Goal: Task Accomplishment & Management: Complete application form

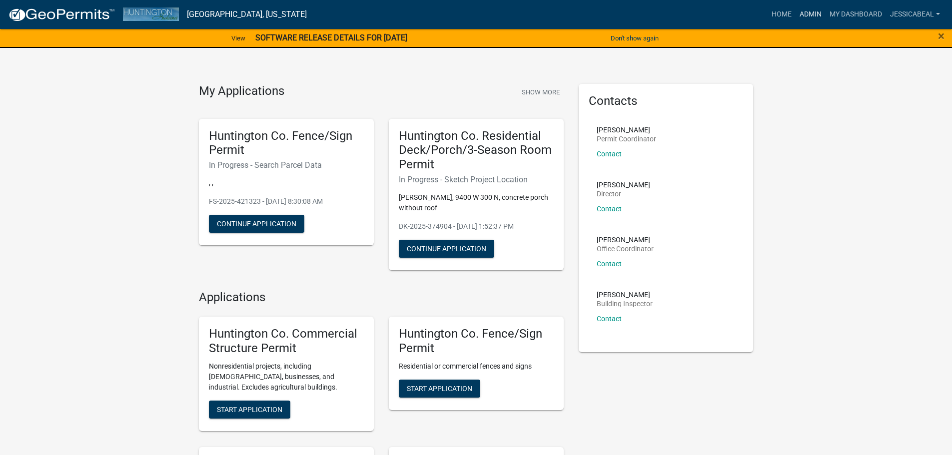
click at [805, 17] on link "Admin" at bounding box center [811, 14] width 30 height 19
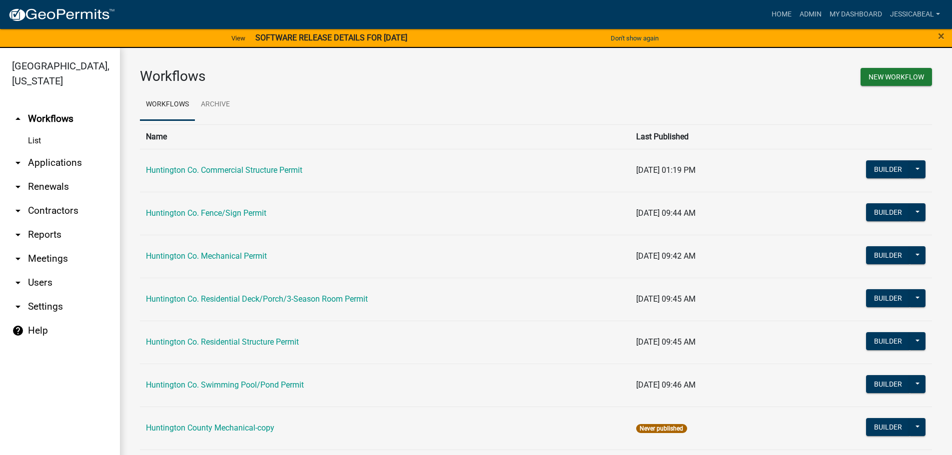
click at [43, 159] on link "arrow_drop_down Applications" at bounding box center [60, 163] width 120 height 24
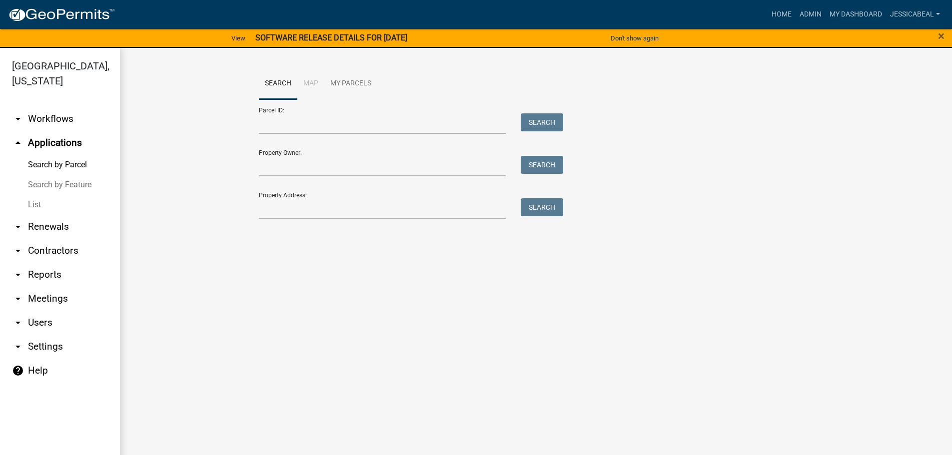
click at [41, 204] on link "List" at bounding box center [60, 205] width 120 height 20
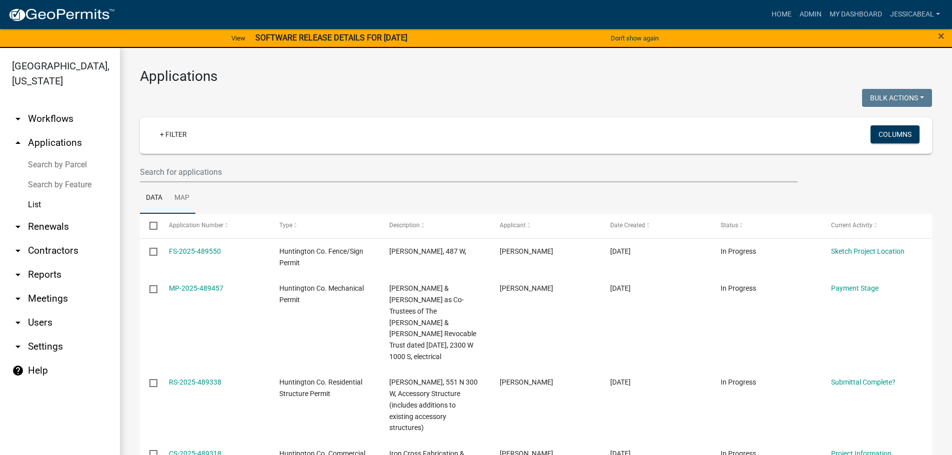
click at [179, 182] on link "Map" at bounding box center [181, 198] width 27 height 32
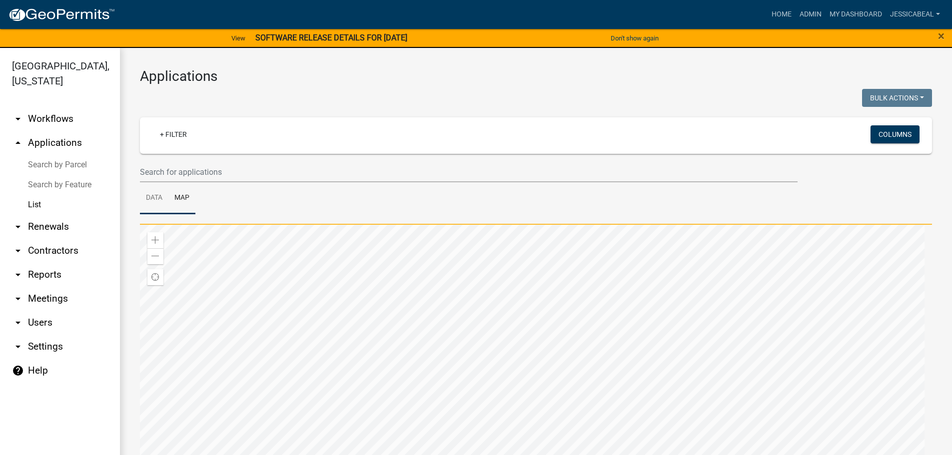
click at [153, 194] on link "Data" at bounding box center [154, 198] width 28 height 32
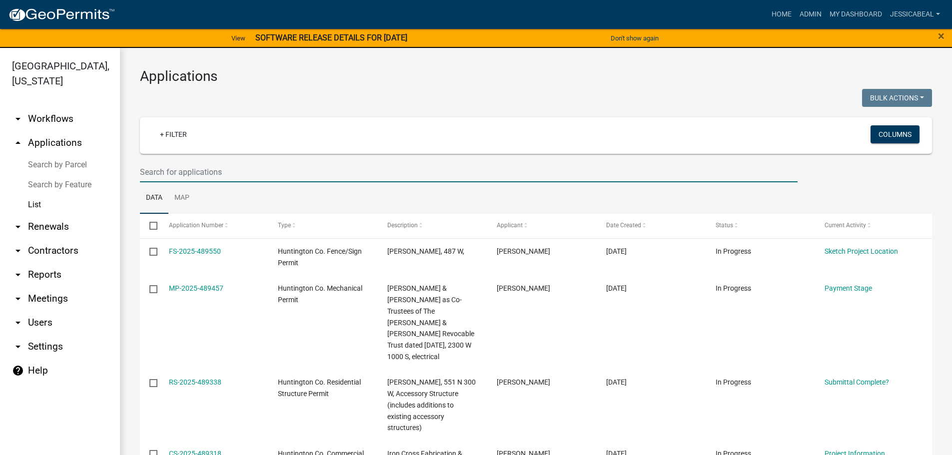
click at [155, 177] on input "text" at bounding box center [469, 172] width 658 height 20
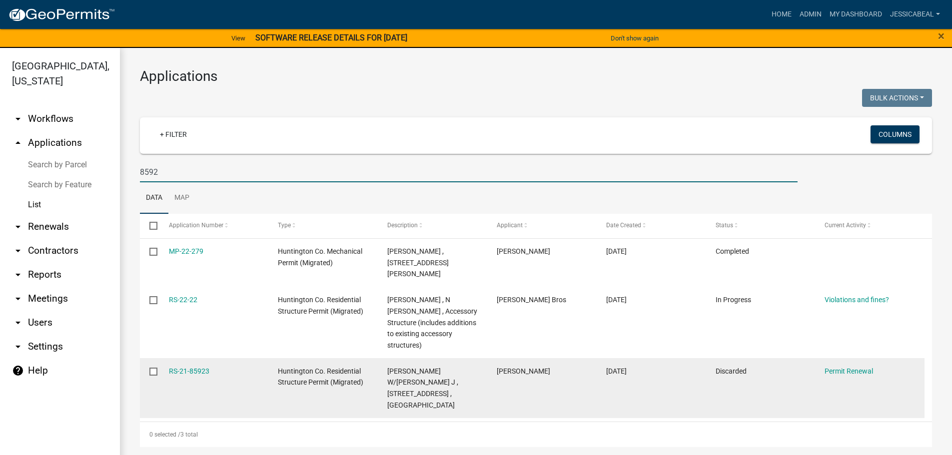
type input "8592"
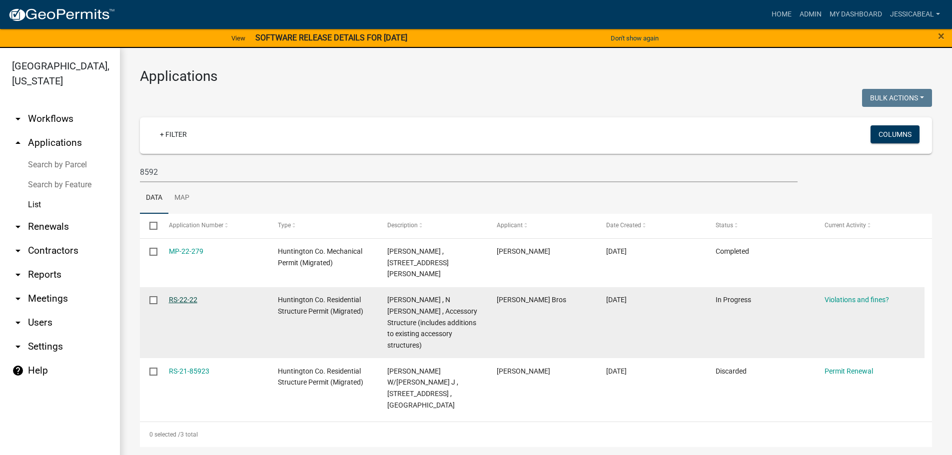
click at [179, 296] on link "RS-22-22" at bounding box center [183, 300] width 28 height 8
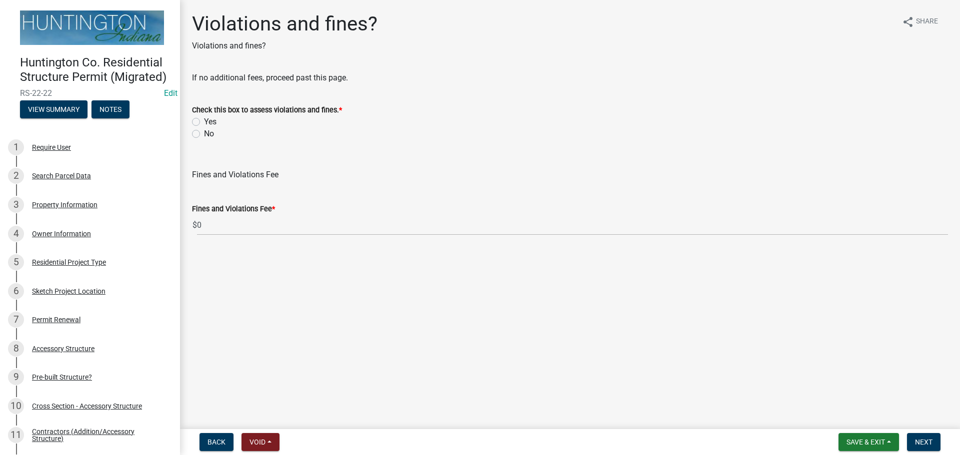
click at [204, 132] on label "No" at bounding box center [209, 134] width 10 height 12
click at [204, 132] on input "No" at bounding box center [207, 131] width 6 height 6
radio input "true"
click at [924, 443] on span "Next" at bounding box center [923, 442] width 17 height 8
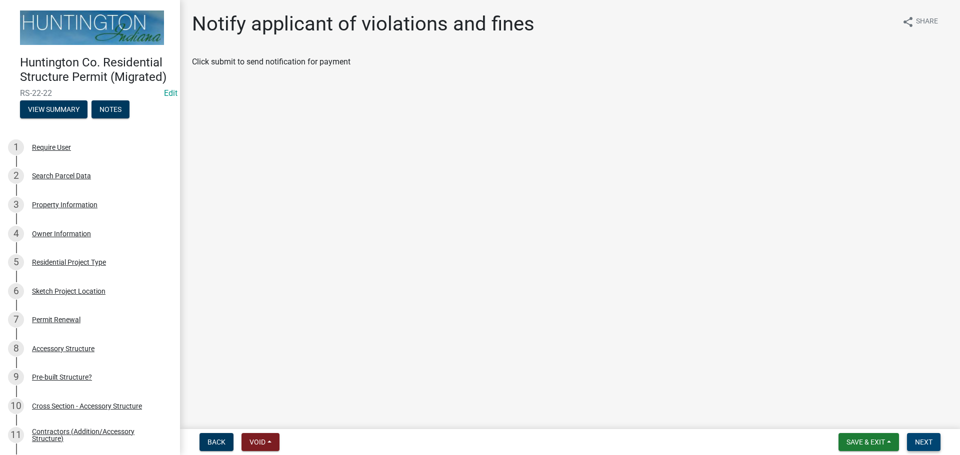
click at [924, 443] on span "Next" at bounding box center [923, 442] width 17 height 8
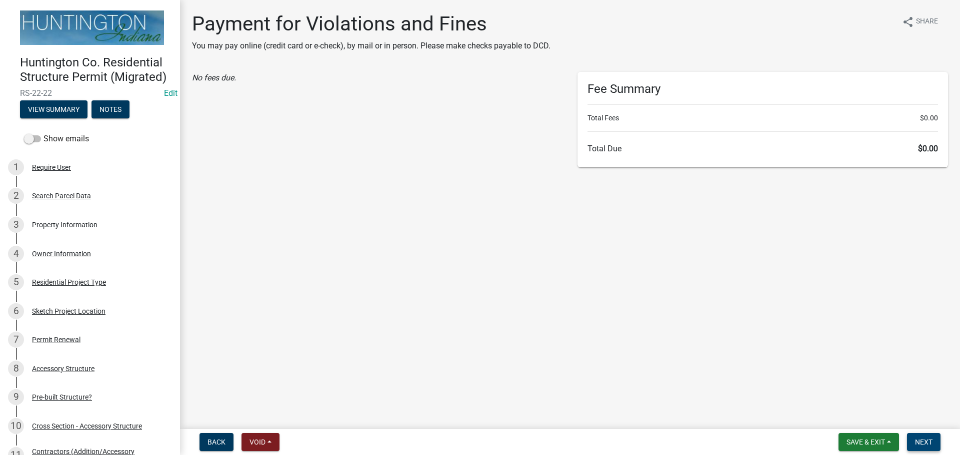
click at [924, 443] on span "Next" at bounding box center [923, 442] width 17 height 8
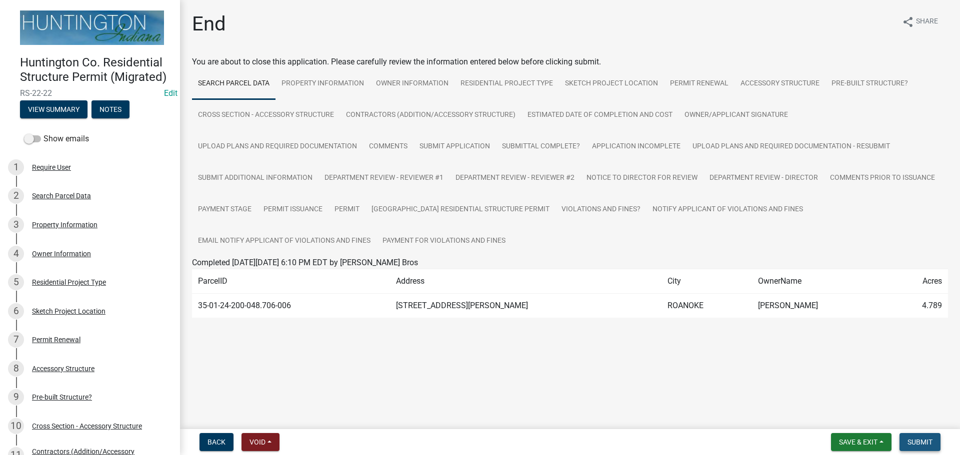
click at [924, 443] on span "Submit" at bounding box center [919, 442] width 25 height 8
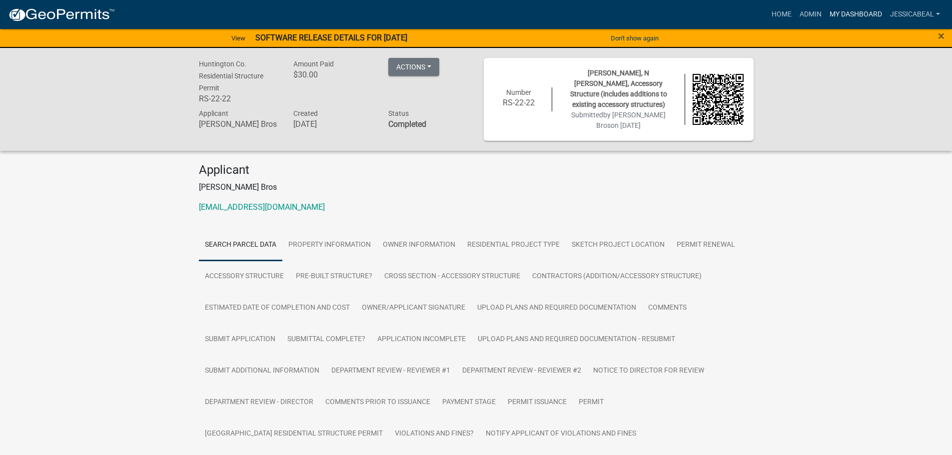
click at [827, 16] on link "My Dashboard" at bounding box center [856, 14] width 60 height 19
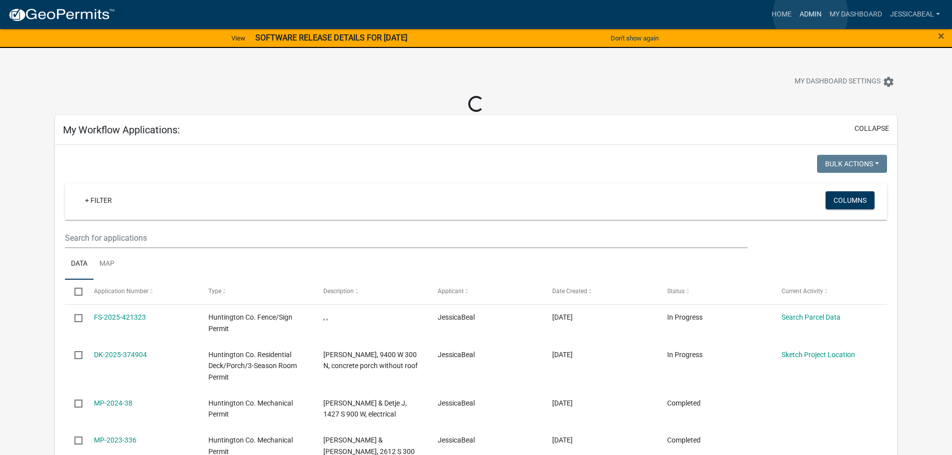
click at [811, 14] on link "Admin" at bounding box center [811, 14] width 30 height 19
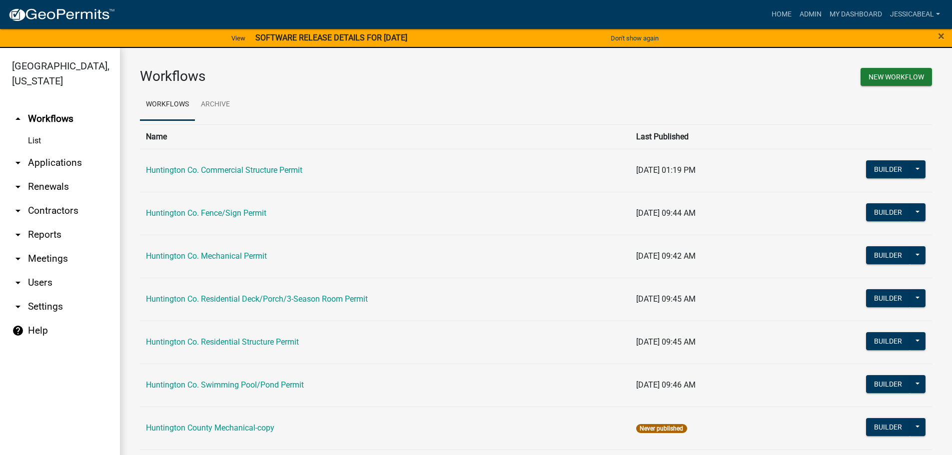
click at [39, 168] on link "arrow_drop_down Applications" at bounding box center [60, 163] width 120 height 24
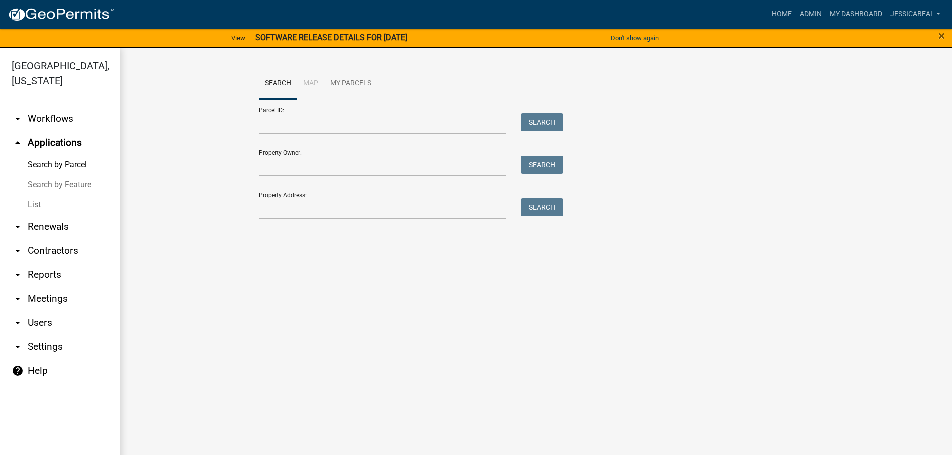
click at [35, 206] on link "List" at bounding box center [60, 205] width 120 height 20
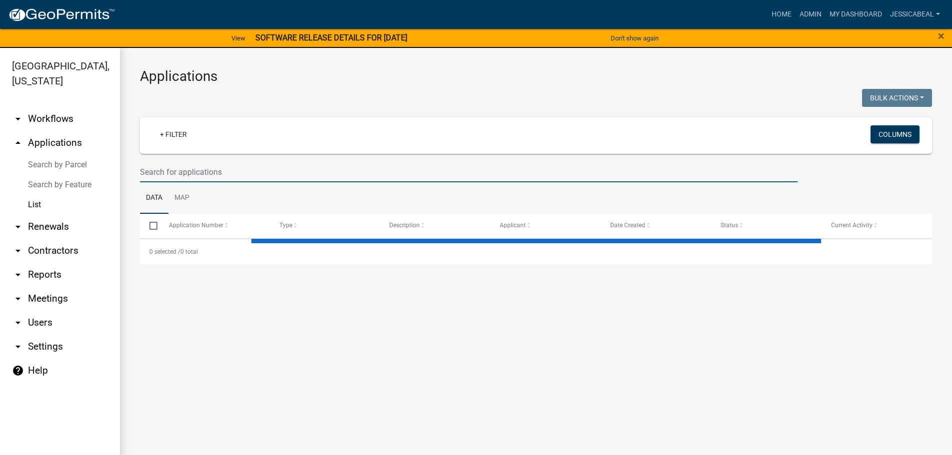
click at [217, 179] on input "text" at bounding box center [469, 172] width 658 height 20
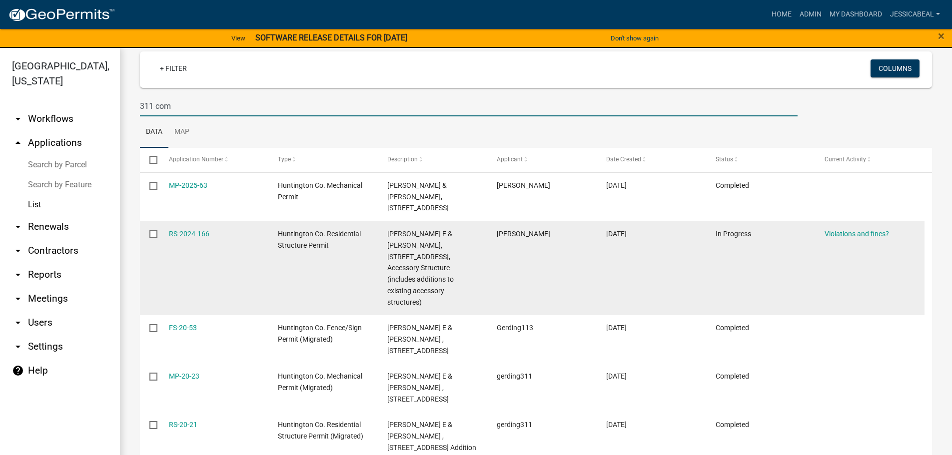
scroll to position [97, 0]
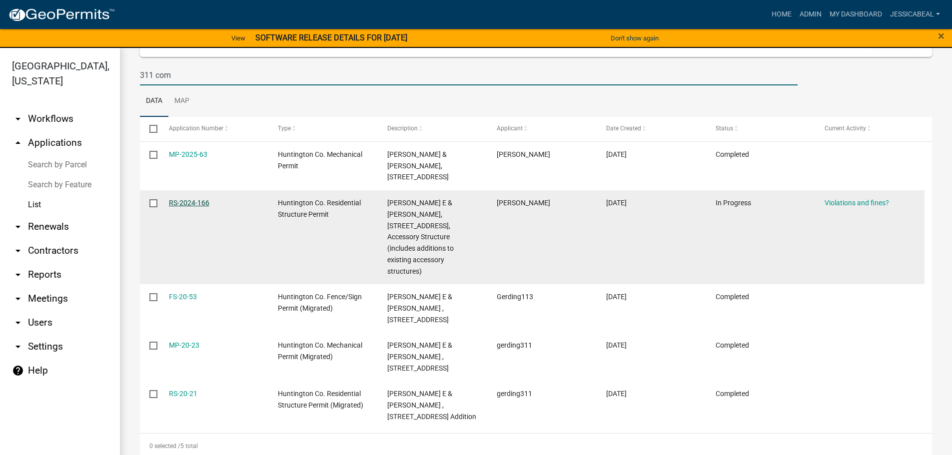
type input "311 com"
click at [184, 201] on link "RS-2024-166" at bounding box center [189, 203] width 40 height 8
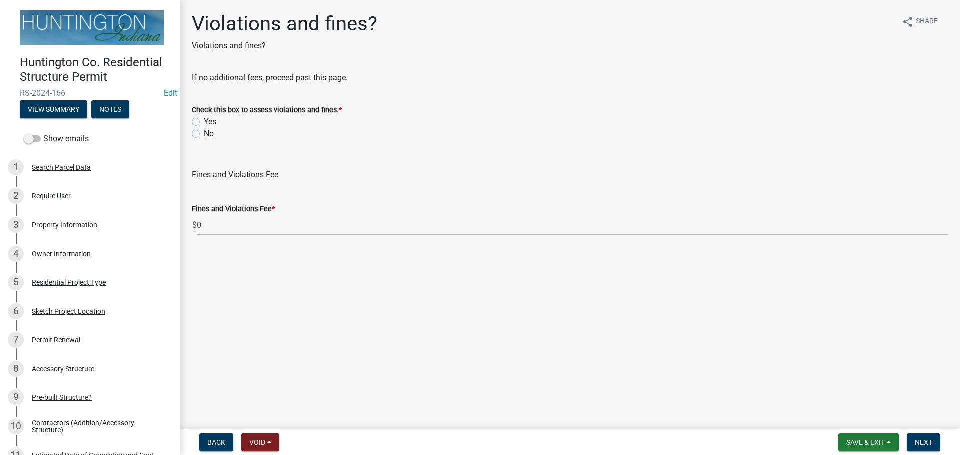
drag, startPoint x: 195, startPoint y: 133, endPoint x: 337, endPoint y: 227, distance: 170.2
click at [204, 133] on label "No" at bounding box center [209, 134] width 10 height 12
click at [204, 133] on input "No" at bounding box center [207, 131] width 6 height 6
radio input "true"
click at [933, 435] on button "Next" at bounding box center [923, 442] width 33 height 18
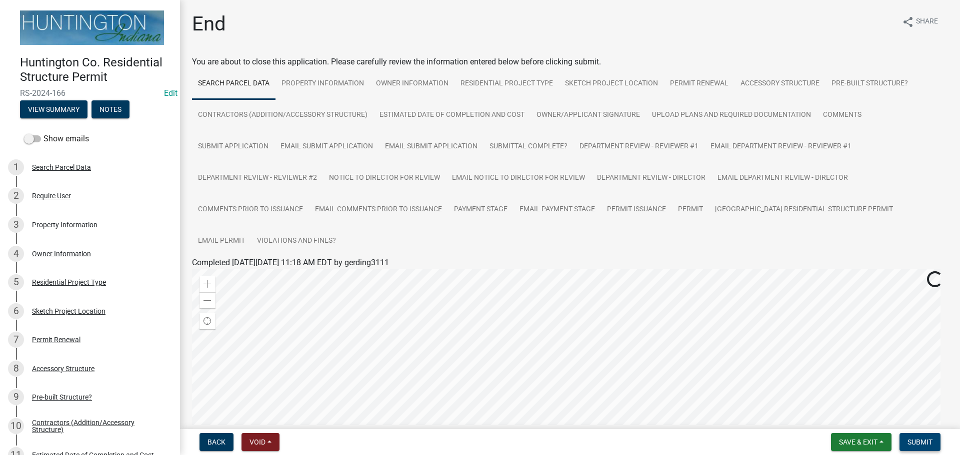
click at [921, 436] on button "Submit" at bounding box center [919, 442] width 41 height 18
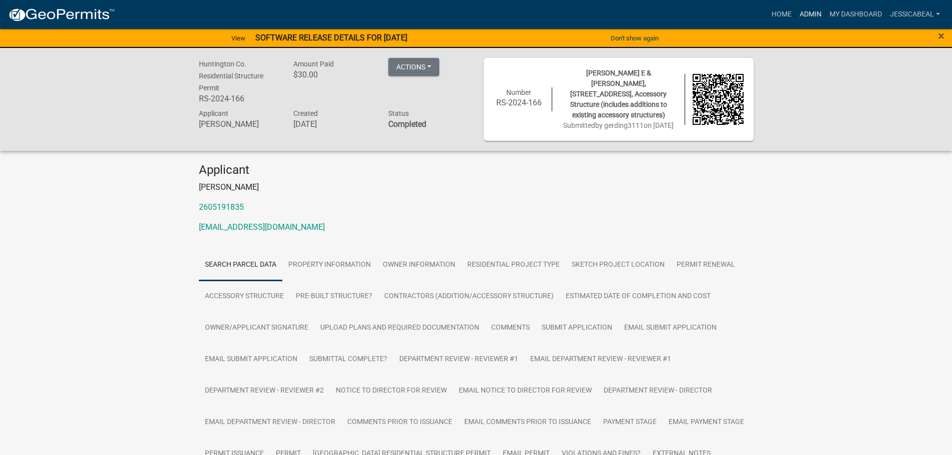
click at [805, 10] on link "Admin" at bounding box center [811, 14] width 30 height 19
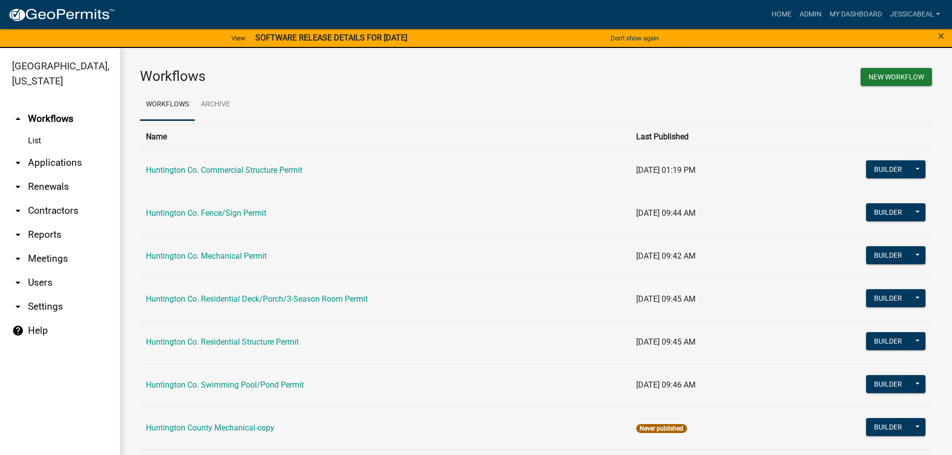
click at [44, 164] on link "arrow_drop_down Applications" at bounding box center [60, 163] width 120 height 24
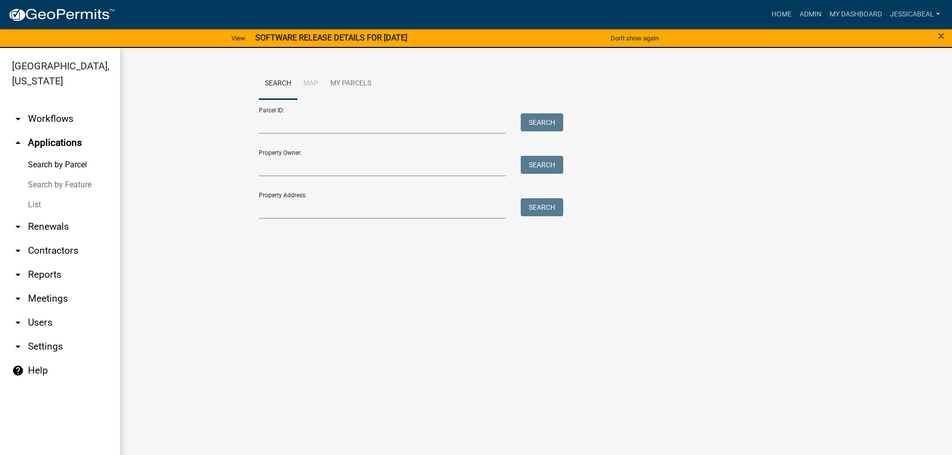
click at [41, 203] on link "List" at bounding box center [60, 205] width 120 height 20
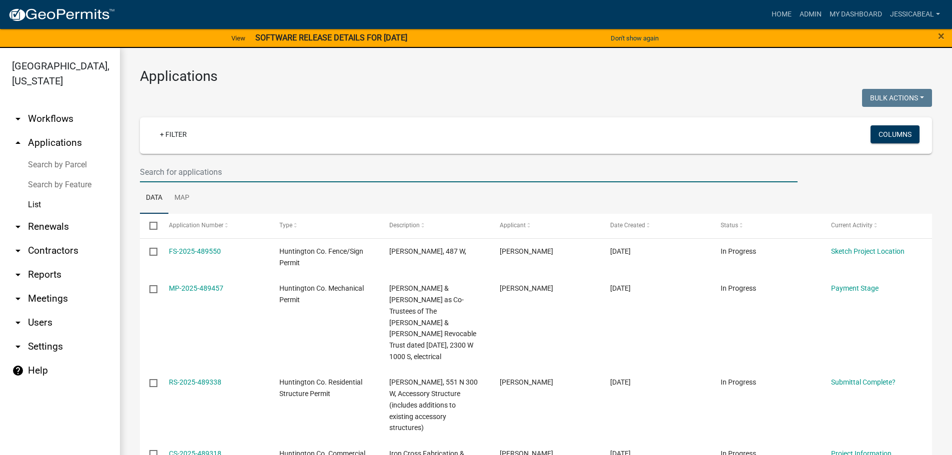
click at [156, 175] on input "text" at bounding box center [469, 172] width 658 height 20
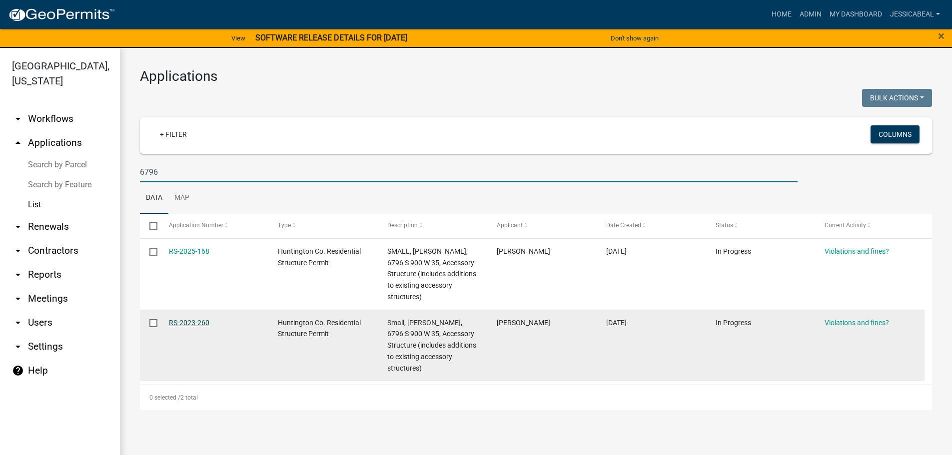
type input "6796"
click at [185, 326] on link "RS-2023-260" at bounding box center [189, 323] width 40 height 8
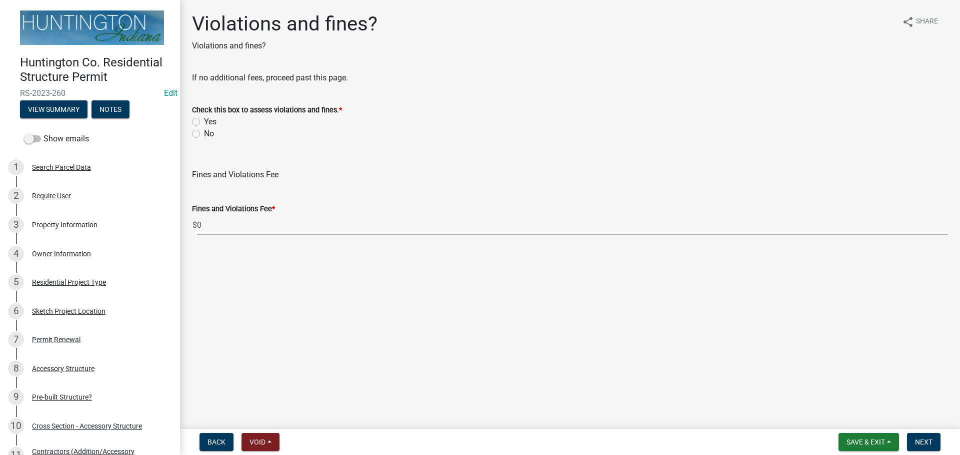
click at [204, 135] on label "No" at bounding box center [209, 134] width 10 height 12
click at [204, 134] on input "No" at bounding box center [207, 131] width 6 height 6
radio input "true"
click at [917, 432] on nav "Back Void Withdraw Lock Expire Void Save & Exit Save Save & Exit Next" at bounding box center [570, 442] width 780 height 26
click at [920, 445] on span "Next" at bounding box center [923, 442] width 17 height 8
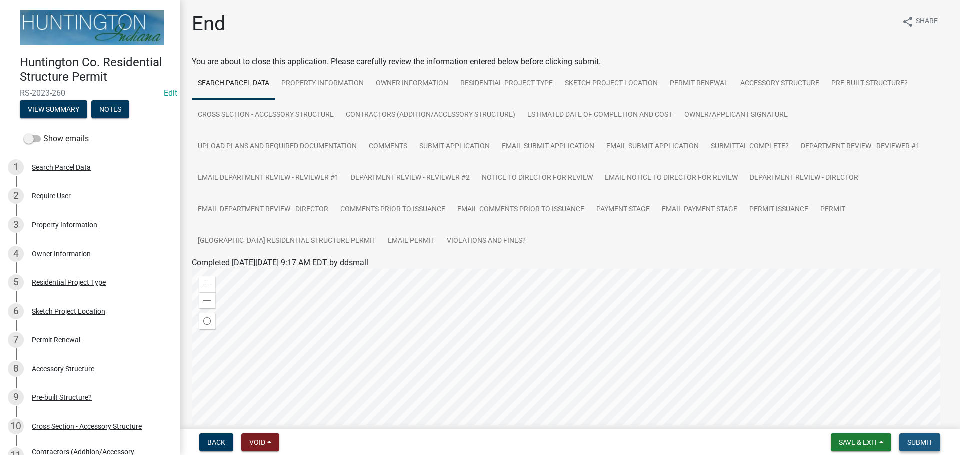
click at [920, 445] on span "Submit" at bounding box center [919, 442] width 25 height 8
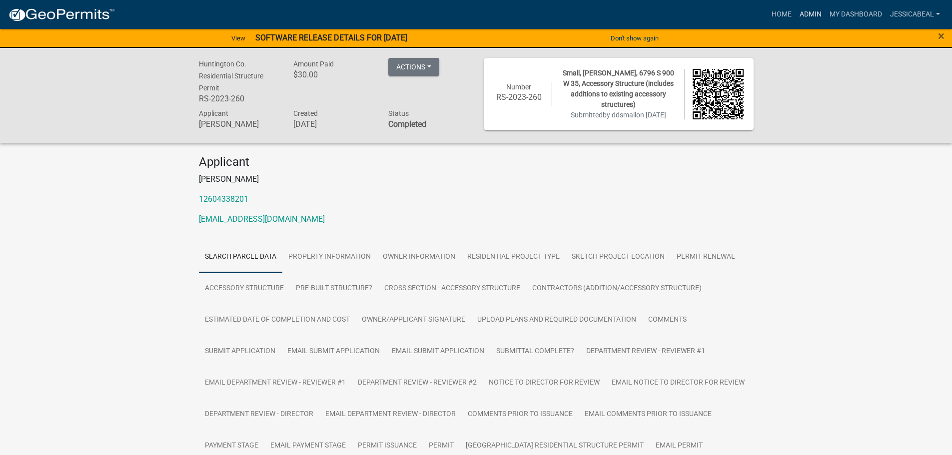
click at [799, 14] on link "Admin" at bounding box center [811, 14] width 30 height 19
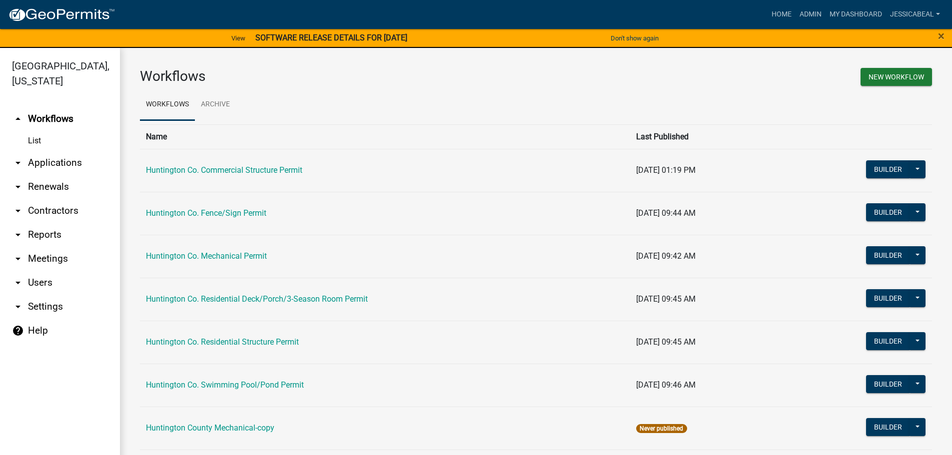
click at [38, 158] on link "arrow_drop_down Applications" at bounding box center [60, 163] width 120 height 24
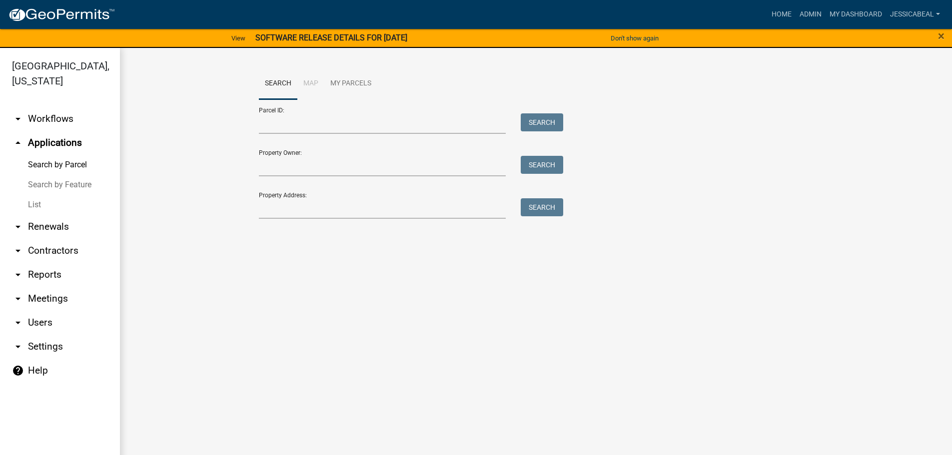
click at [35, 200] on link "List" at bounding box center [60, 205] width 120 height 20
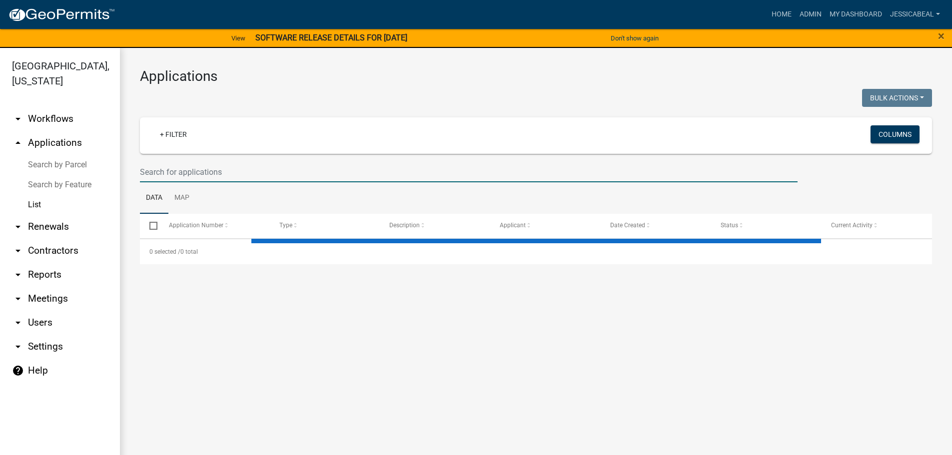
click at [148, 177] on input "text" at bounding box center [469, 172] width 658 height 20
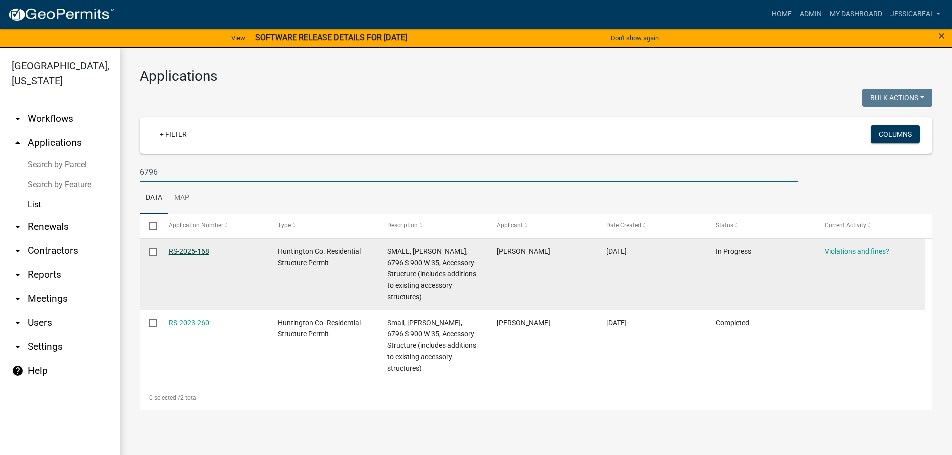
type input "6796"
click at [189, 254] on link "RS-2025-168" at bounding box center [189, 251] width 40 height 8
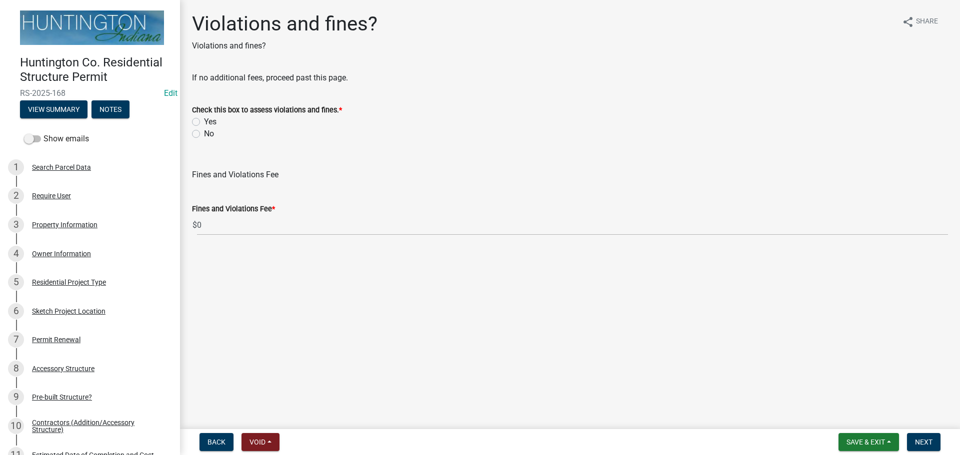
click at [204, 134] on label "No" at bounding box center [209, 134] width 10 height 12
click at [204, 134] on input "No" at bounding box center [207, 131] width 6 height 6
radio input "true"
click at [918, 440] on span "Next" at bounding box center [923, 442] width 17 height 8
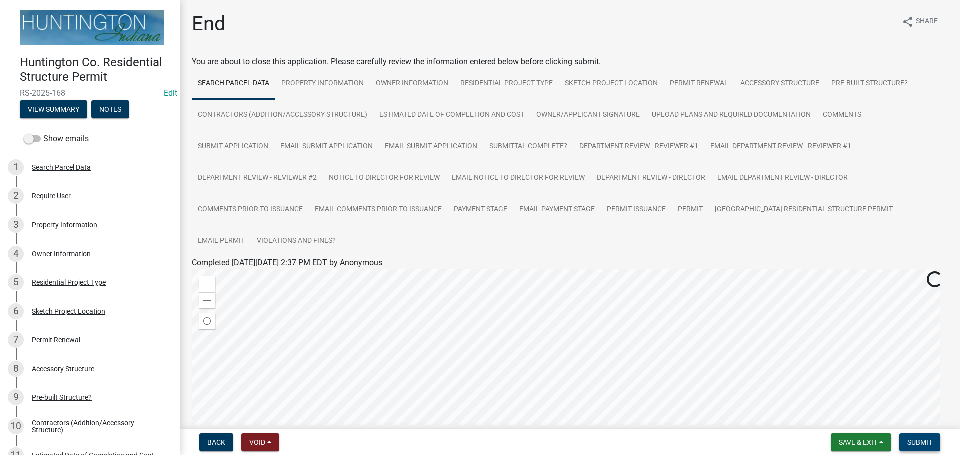
click at [918, 440] on span "Submit" at bounding box center [919, 442] width 25 height 8
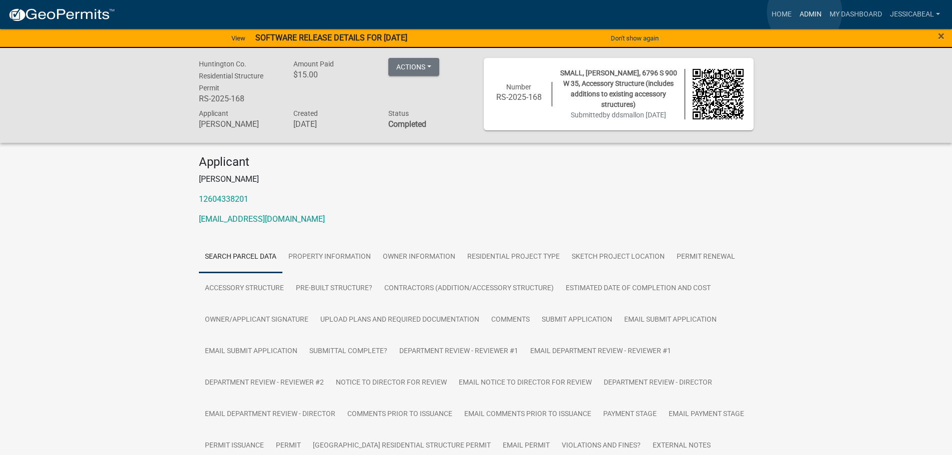
click at [805, 12] on link "Admin" at bounding box center [811, 14] width 30 height 19
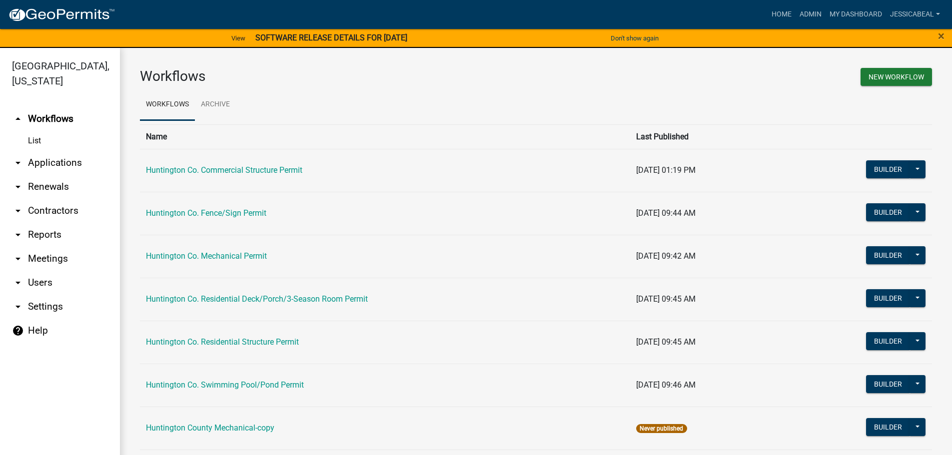
click at [46, 162] on link "arrow_drop_down Applications" at bounding box center [60, 163] width 120 height 24
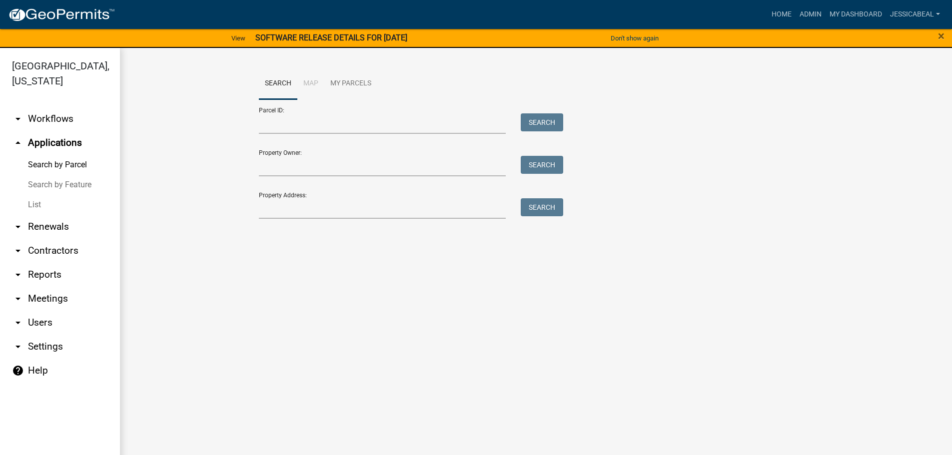
click at [32, 199] on link "List" at bounding box center [60, 205] width 120 height 20
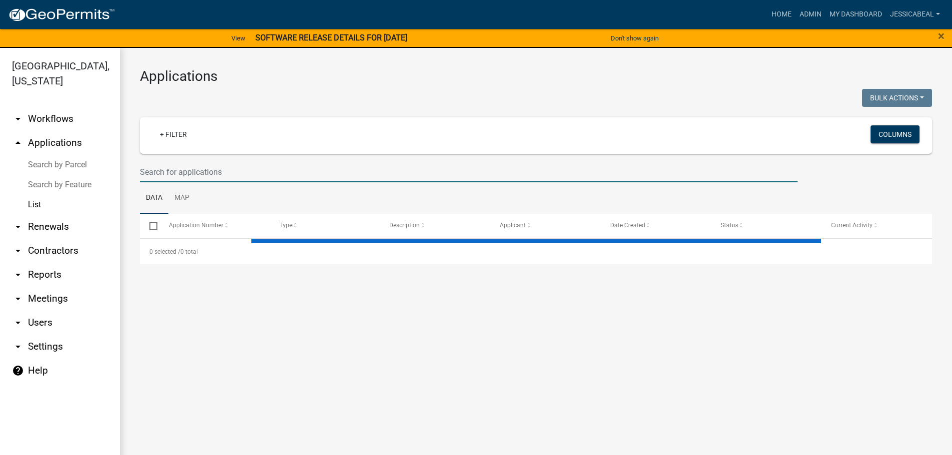
click at [182, 175] on input "text" at bounding box center [469, 172] width 658 height 20
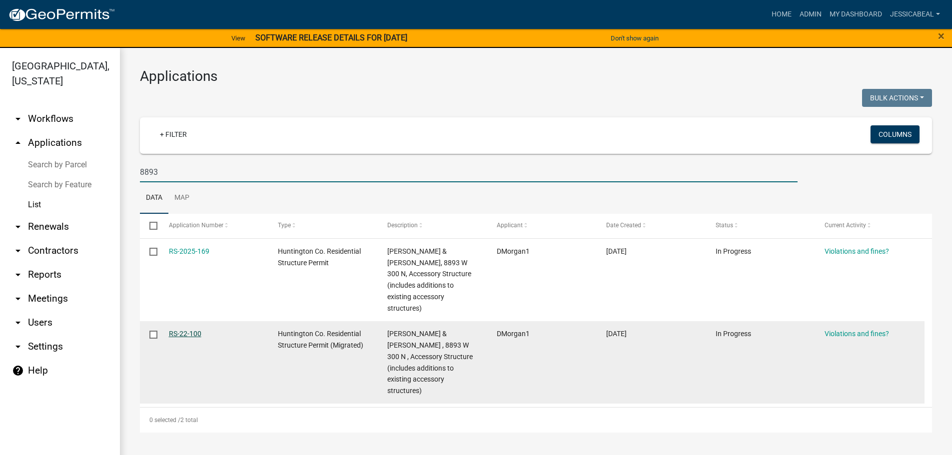
type input "8893"
click at [174, 330] on link "RS-22-100" at bounding box center [185, 334] width 32 height 8
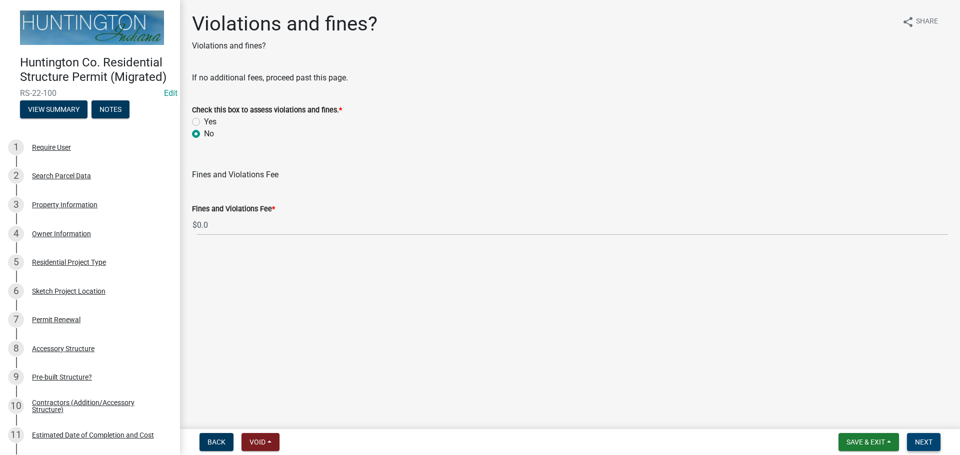
click at [920, 435] on button "Next" at bounding box center [923, 442] width 33 height 18
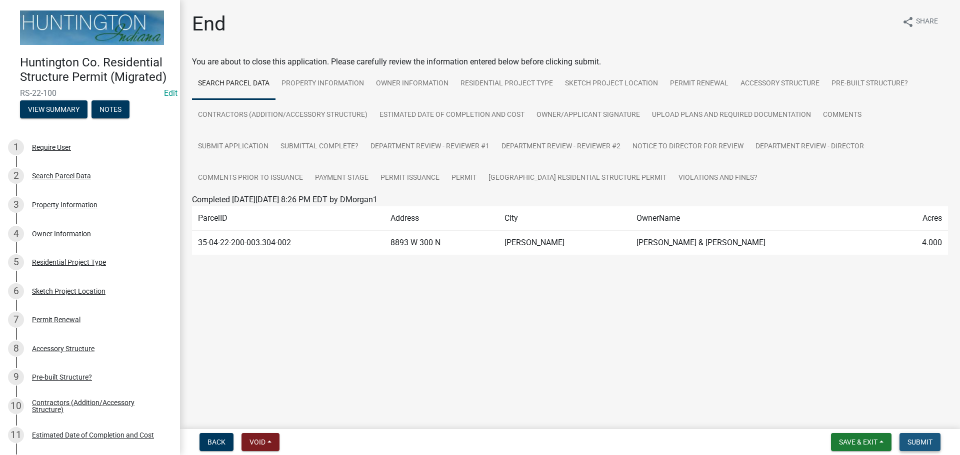
click at [920, 435] on button "Submit" at bounding box center [919, 442] width 41 height 18
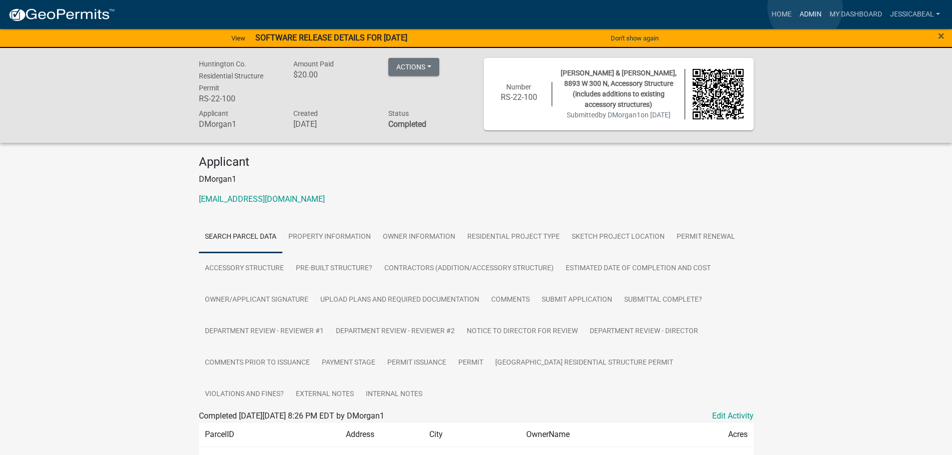
click at [805, 7] on link "Admin" at bounding box center [811, 14] width 30 height 19
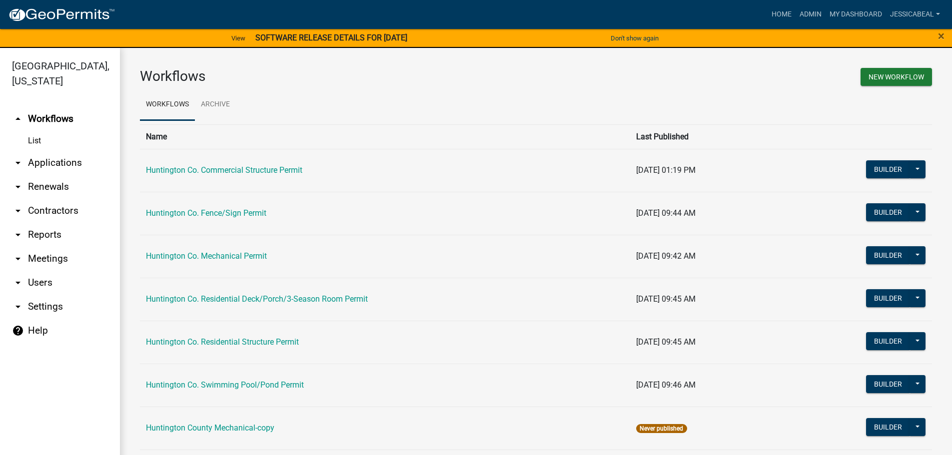
click at [46, 159] on link "arrow_drop_down Applications" at bounding box center [60, 163] width 120 height 24
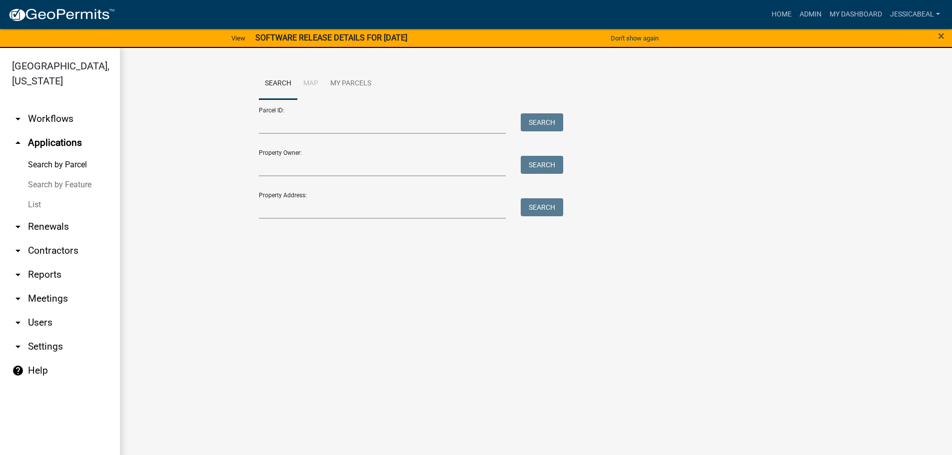
click at [38, 198] on link "List" at bounding box center [60, 205] width 120 height 20
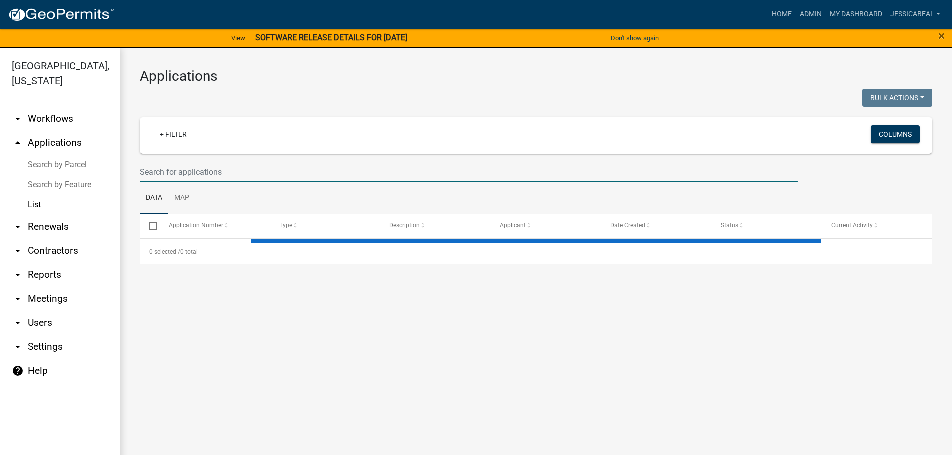
click at [170, 175] on input "text" at bounding box center [469, 172] width 658 height 20
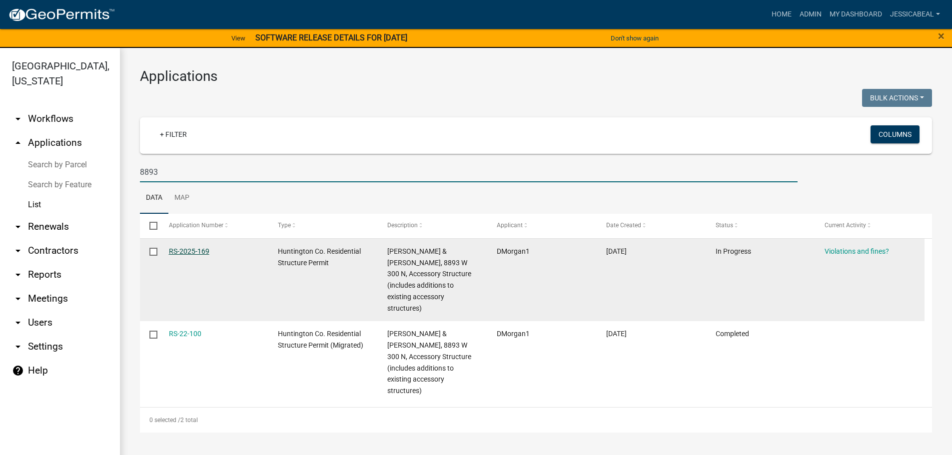
type input "8893"
click at [191, 247] on link "RS-2025-169" at bounding box center [189, 251] width 40 height 8
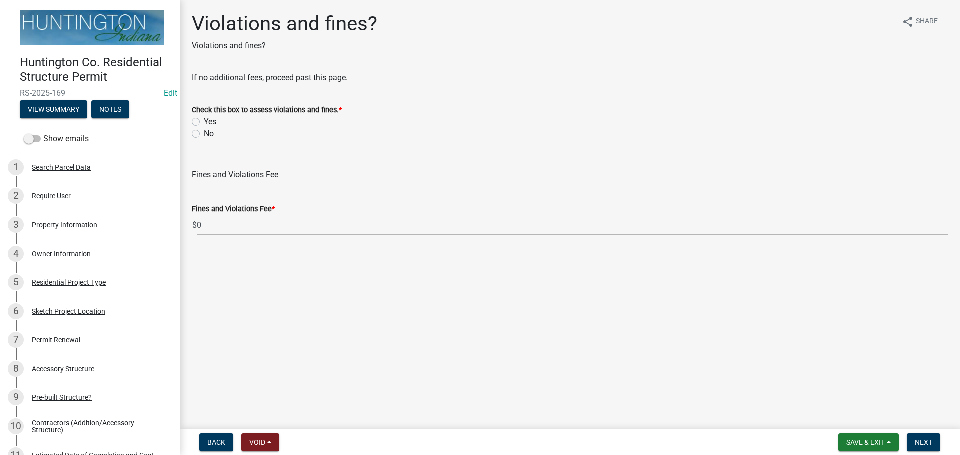
click at [204, 134] on label "No" at bounding box center [209, 134] width 10 height 12
click at [204, 134] on input "No" at bounding box center [207, 131] width 6 height 6
radio input "true"
click at [936, 444] on button "Next" at bounding box center [923, 442] width 33 height 18
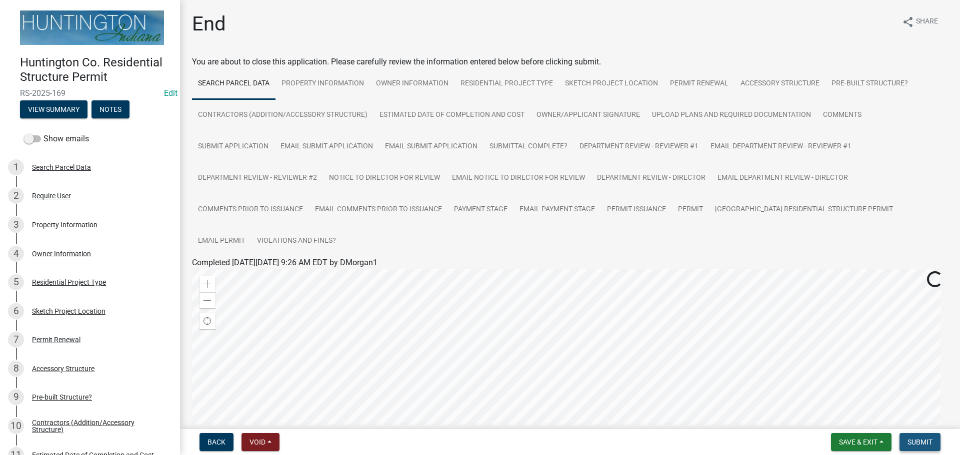
click at [932, 438] on span "Submit" at bounding box center [919, 442] width 25 height 8
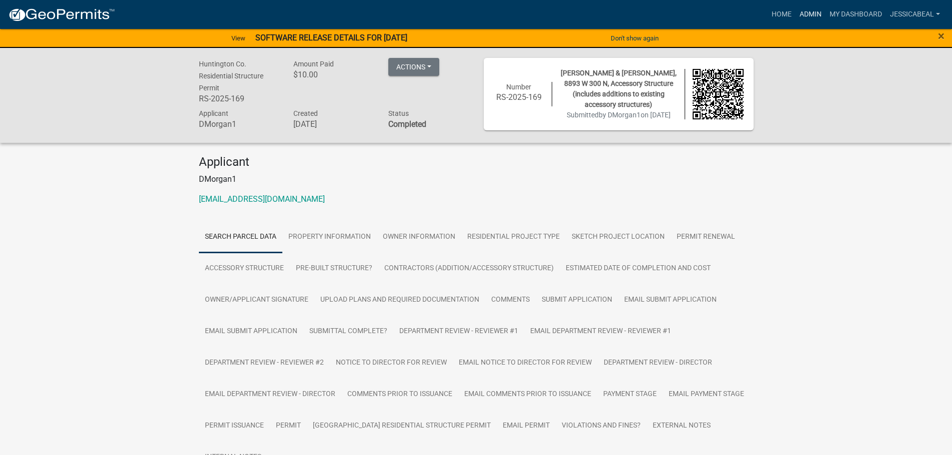
click at [801, 11] on link "Admin" at bounding box center [811, 14] width 30 height 19
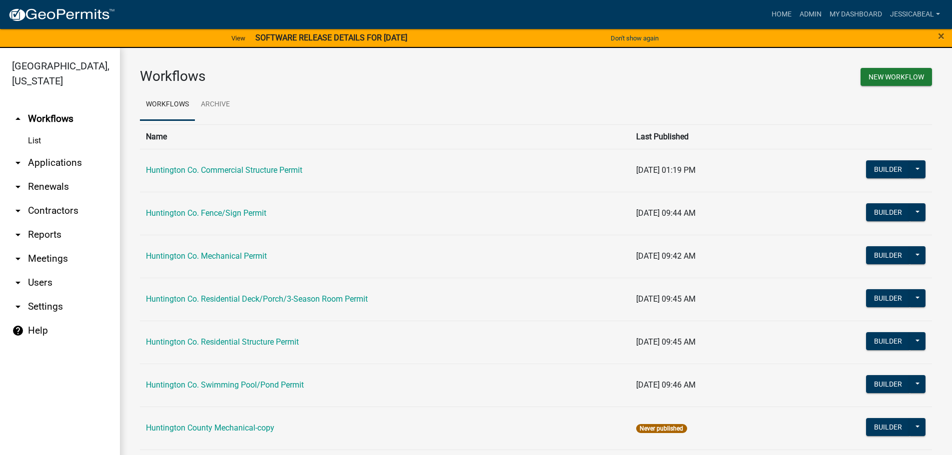
click at [60, 161] on link "arrow_drop_down Applications" at bounding box center [60, 163] width 120 height 24
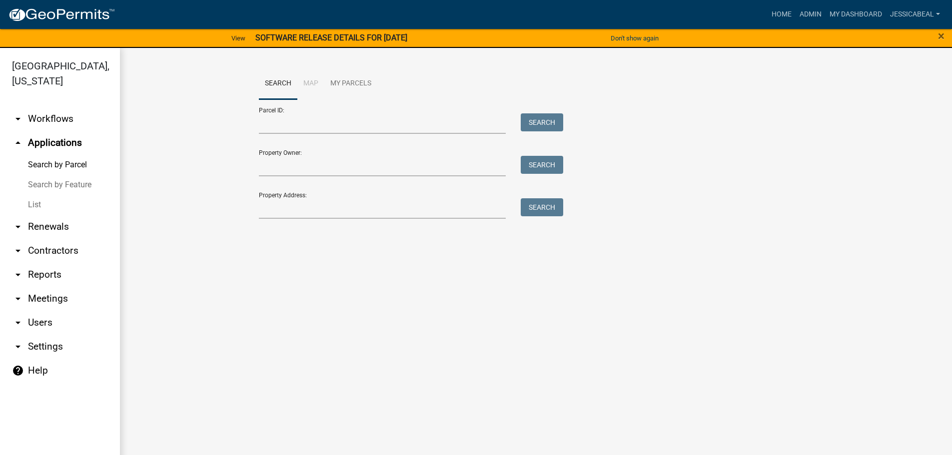
click at [36, 201] on link "List" at bounding box center [60, 205] width 120 height 20
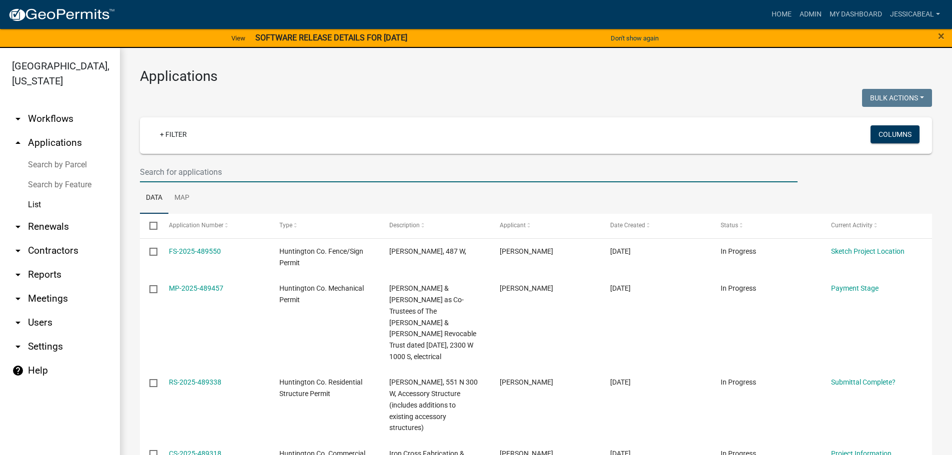
click at [192, 180] on input "text" at bounding box center [469, 172] width 658 height 20
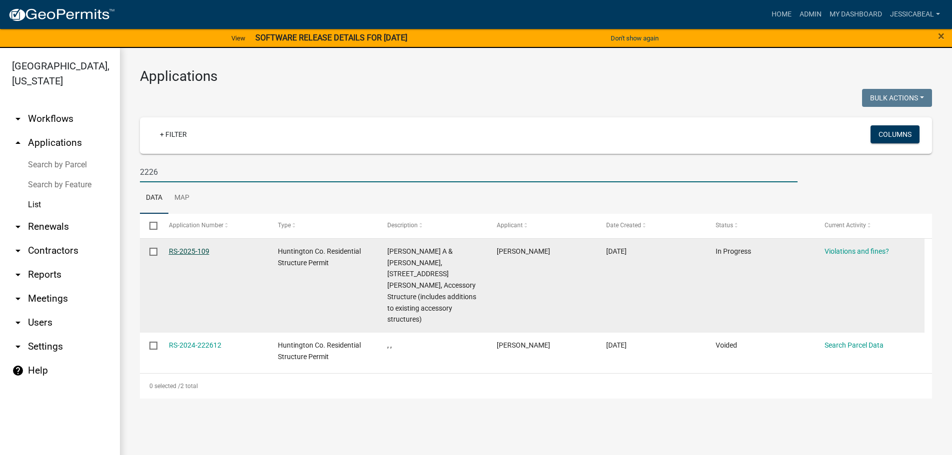
type input "2226"
click at [181, 248] on link "RS-2025-109" at bounding box center [189, 251] width 40 height 8
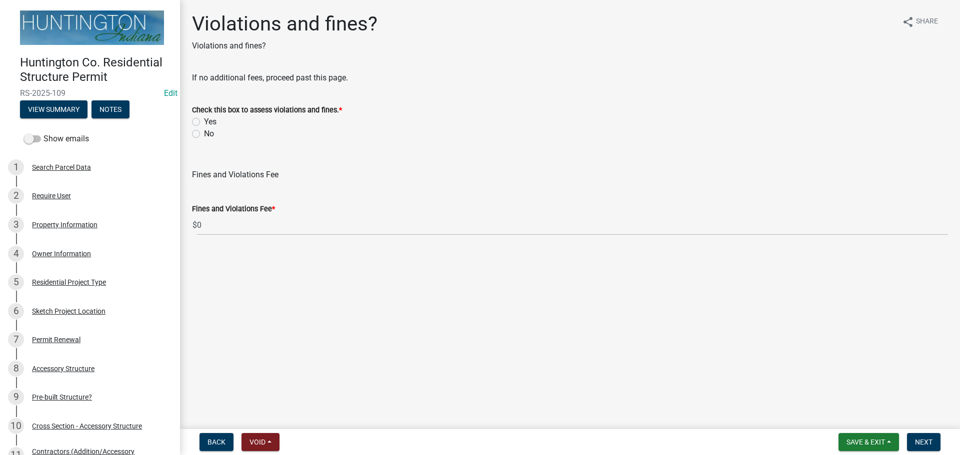
click at [204, 130] on label "No" at bounding box center [209, 134] width 10 height 12
click at [204, 130] on input "No" at bounding box center [207, 131] width 6 height 6
radio input "true"
click at [919, 438] on span "Next" at bounding box center [923, 442] width 17 height 8
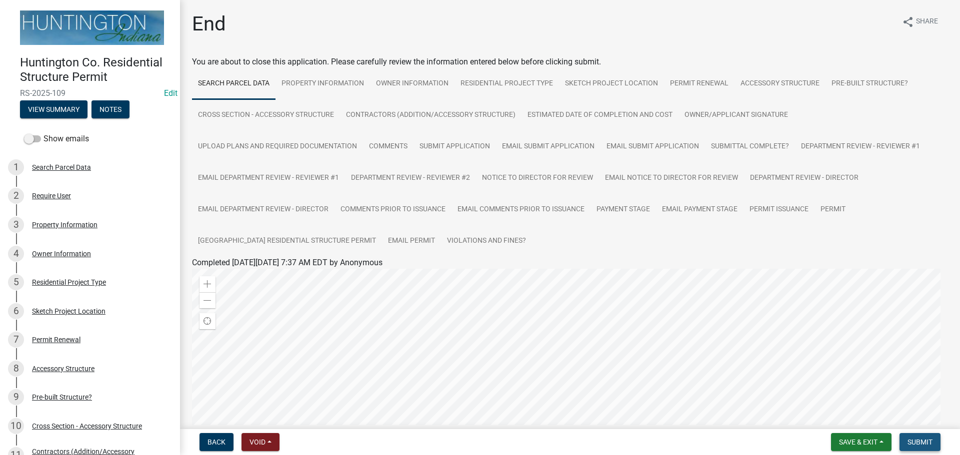
click at [919, 438] on span "Submit" at bounding box center [919, 442] width 25 height 8
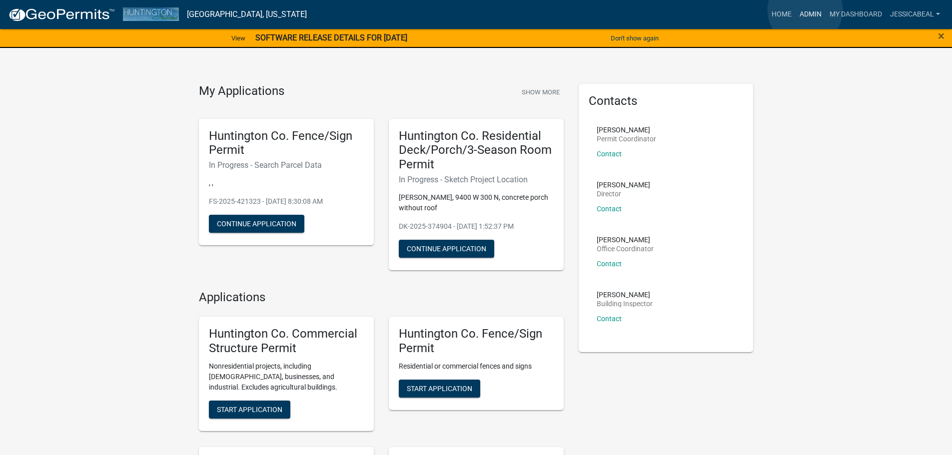
click at [805, 10] on link "Admin" at bounding box center [811, 14] width 30 height 19
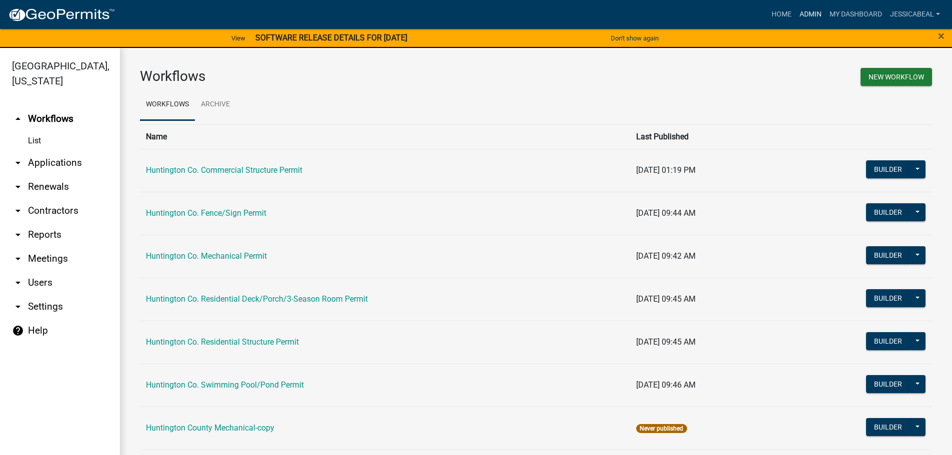
click at [818, 7] on link "Admin" at bounding box center [811, 14] width 30 height 19
click at [805, 10] on link "Admin" at bounding box center [811, 14] width 30 height 19
click at [35, 163] on link "arrow_drop_down Applications" at bounding box center [60, 163] width 120 height 24
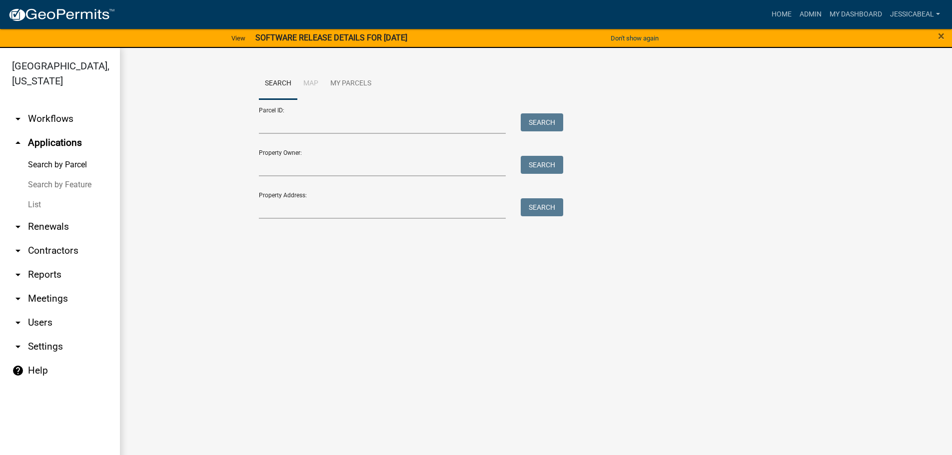
click at [45, 206] on link "List" at bounding box center [60, 205] width 120 height 20
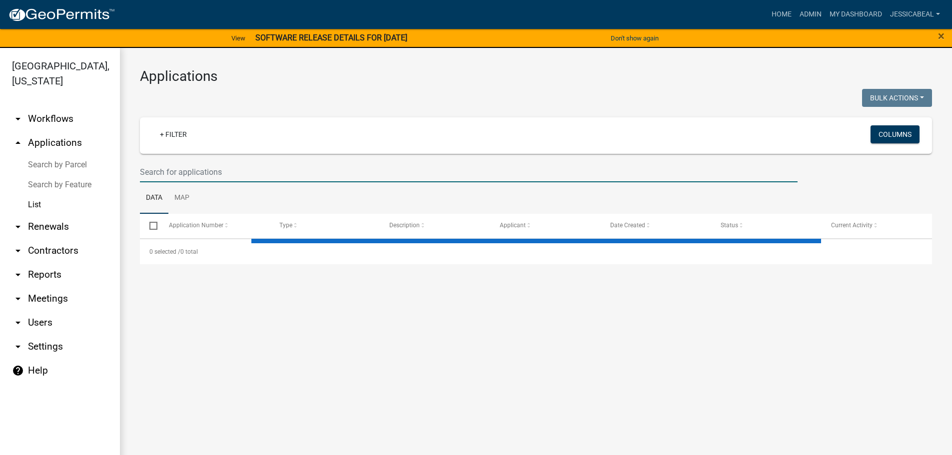
click at [194, 163] on input "text" at bounding box center [469, 172] width 658 height 20
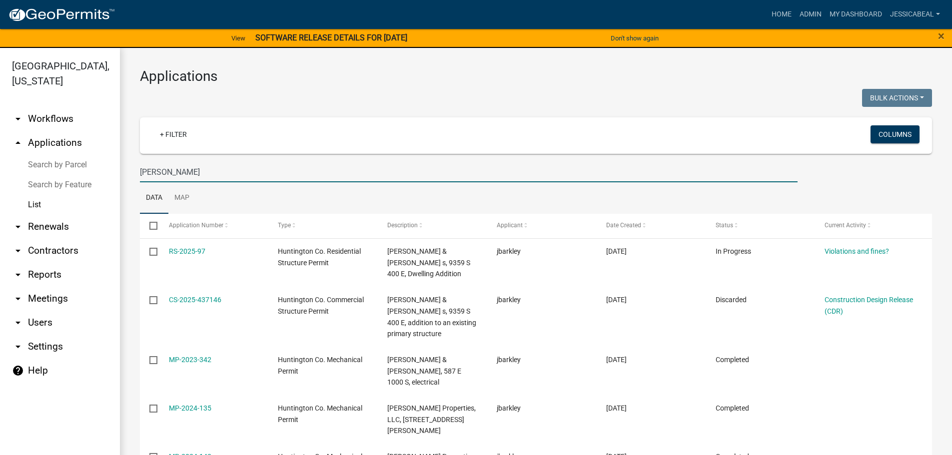
drag, startPoint x: 181, startPoint y: 175, endPoint x: 124, endPoint y: 175, distance: 57.0
click at [124, 175] on div "Applications Bulk Actions Void Expire Lock Withdraw + Filter Columns barkley Da…" at bounding box center [536, 448] width 832 height 801
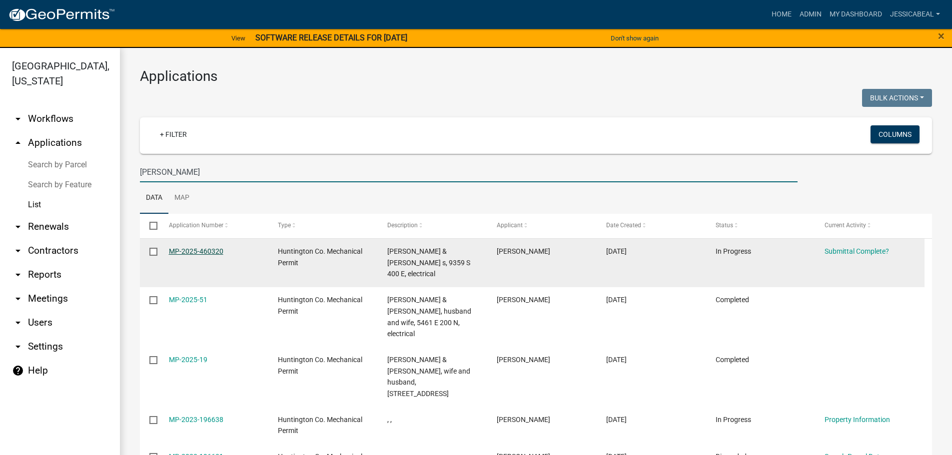
type input "buskirk"
click at [199, 253] on link "MP-2025-460320" at bounding box center [196, 251] width 54 height 8
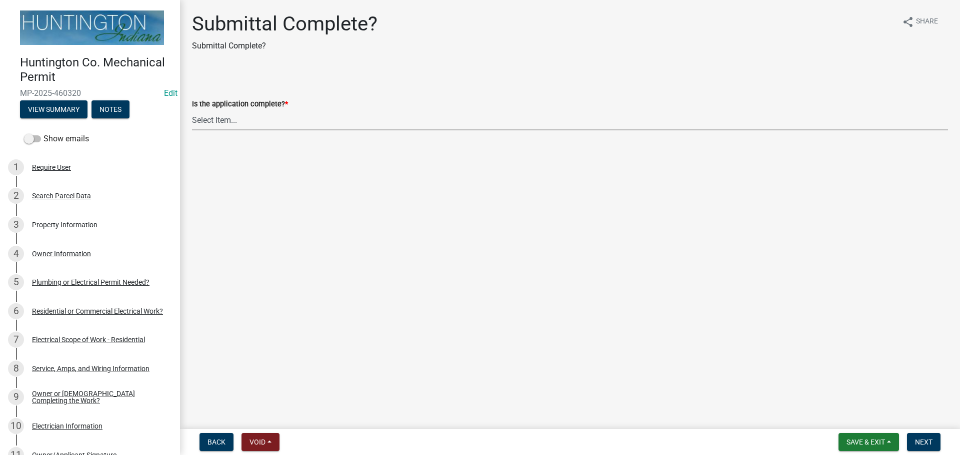
click at [212, 119] on select "Select Item... Yes No" at bounding box center [570, 120] width 756 height 20
click at [55, 109] on button "View Summary" at bounding box center [53, 109] width 67 height 18
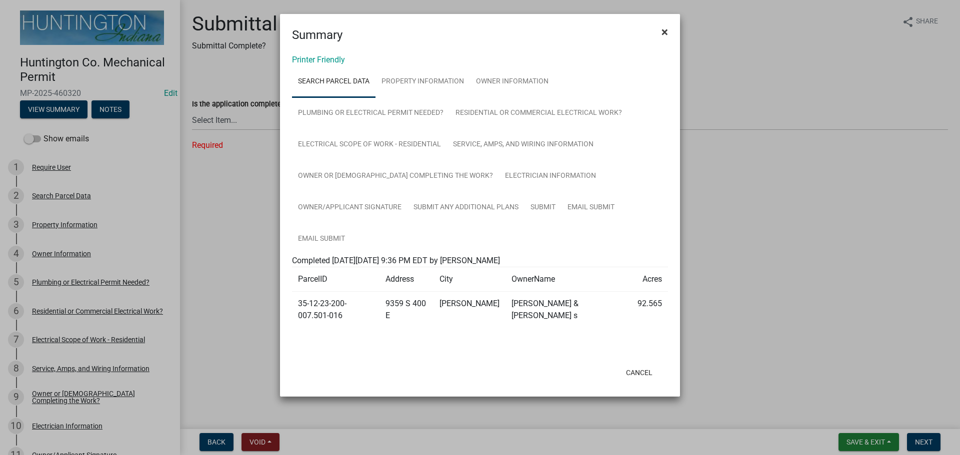
drag, startPoint x: 671, startPoint y: 29, endPoint x: 574, endPoint y: 56, distance: 100.3
click at [669, 29] on button "×" at bounding box center [664, 32] width 22 height 28
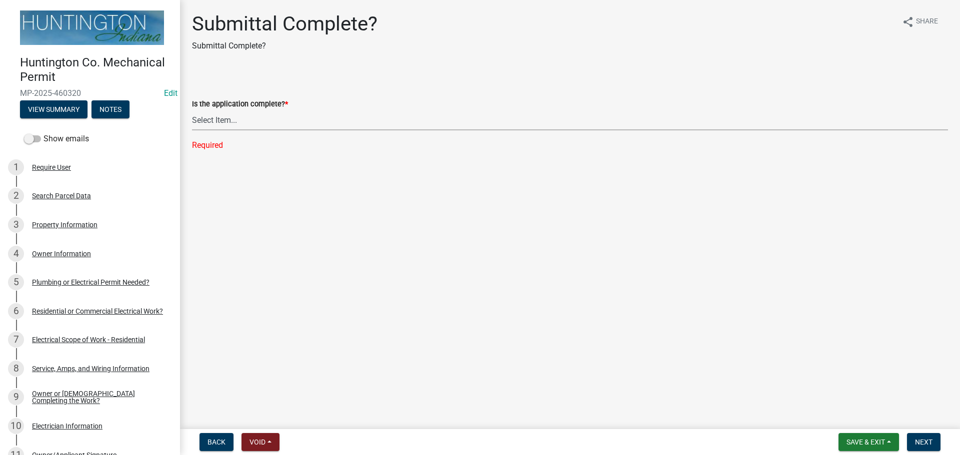
click at [225, 123] on select "Select Item... Yes No" at bounding box center [570, 120] width 756 height 20
click at [192, 110] on select "Select Item... Yes No" at bounding box center [570, 120] width 756 height 20
select select "1782a9c7-7323-4da6-ac5b-f89a69a3d723"
click at [917, 440] on span "Next" at bounding box center [923, 442] width 17 height 8
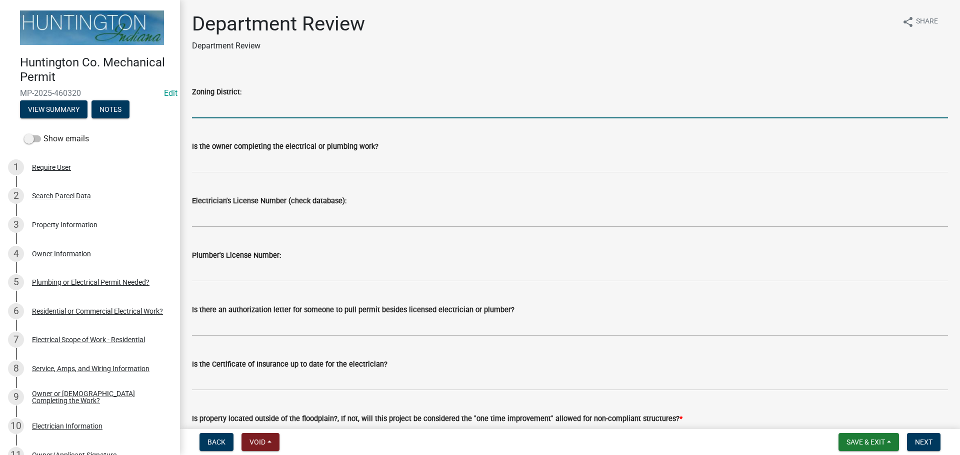
click at [203, 106] on input "Zoning District:" at bounding box center [570, 108] width 756 height 20
type input "Ag"
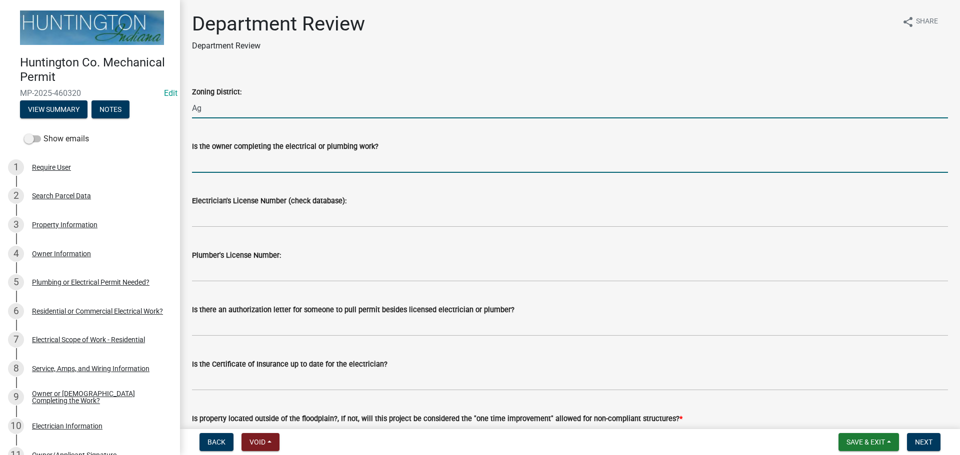
click at [223, 156] on input "Is the owner completing the electrical or plumbing work?" at bounding box center [570, 162] width 756 height 20
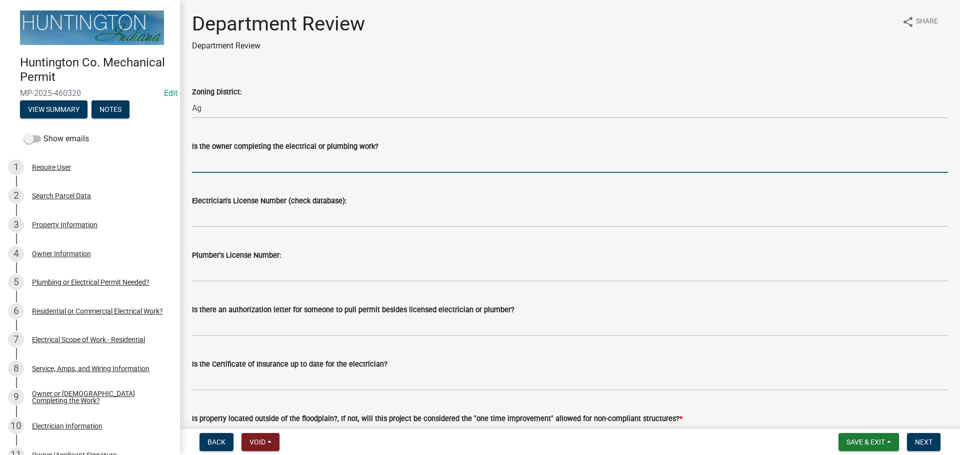
type input "no"
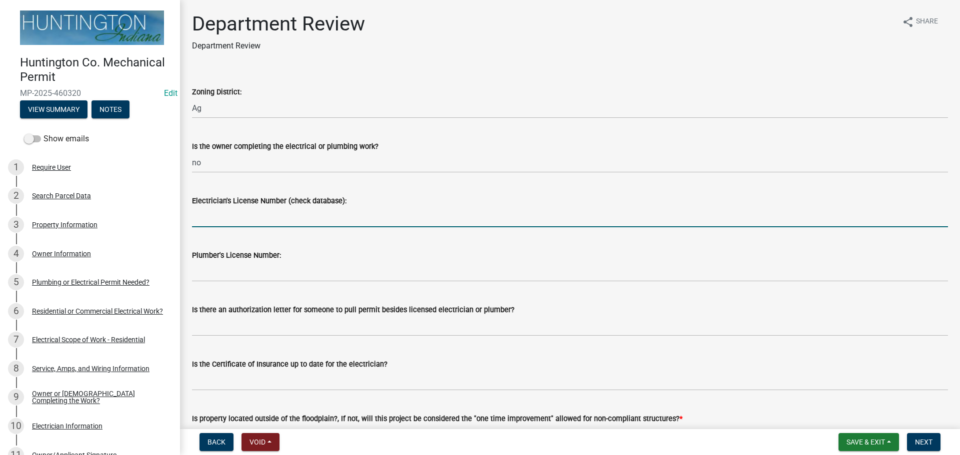
click at [220, 218] on input "Electrician's License Number (check database):" at bounding box center [570, 217] width 756 height 20
type input "2"
paste input "25-159"
click at [213, 218] on input "25-" at bounding box center [570, 217] width 756 height 20
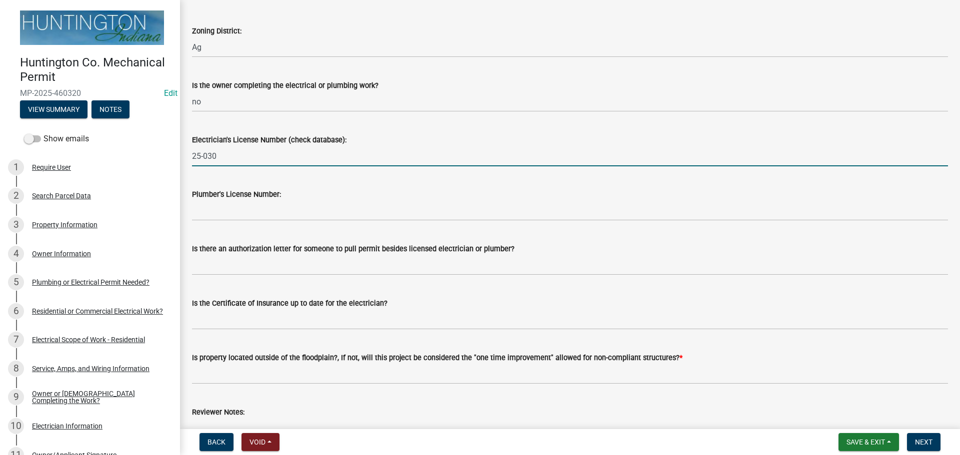
scroll to position [150, 0]
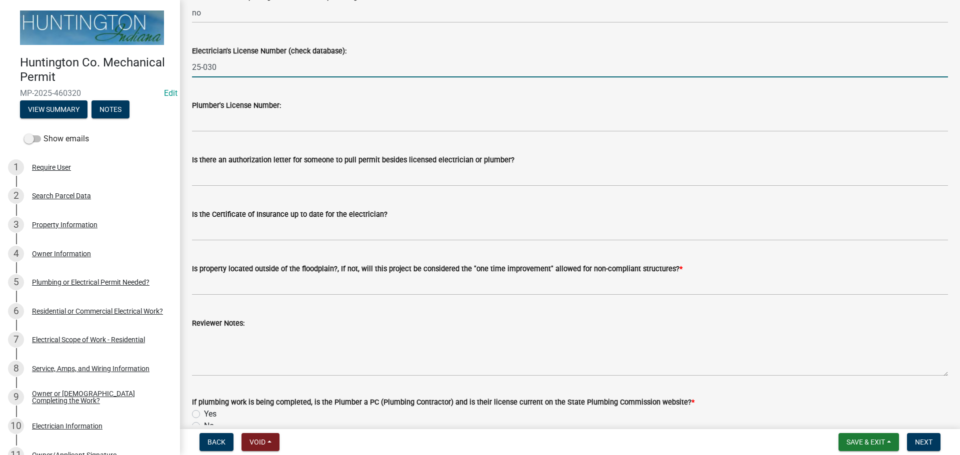
type input "25-030"
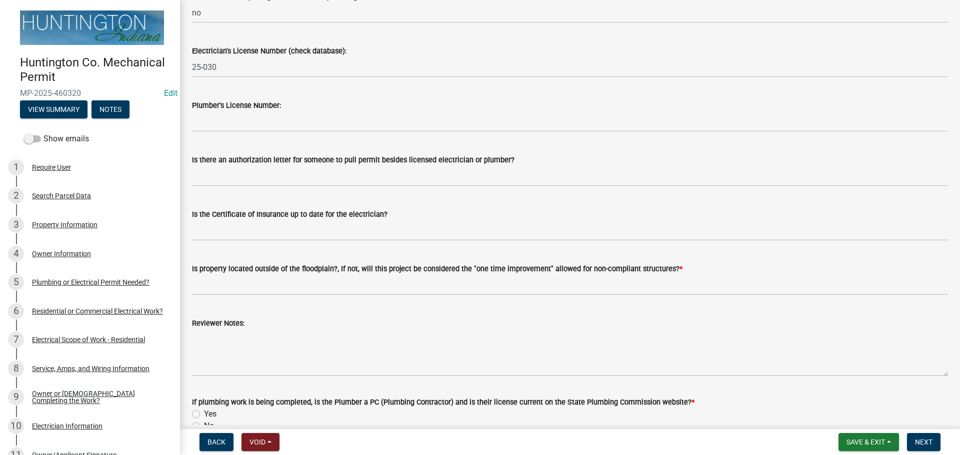
click at [306, 213] on label "Is the Certificate of Insurance up to date for the electrician?" at bounding box center [289, 214] width 195 height 7
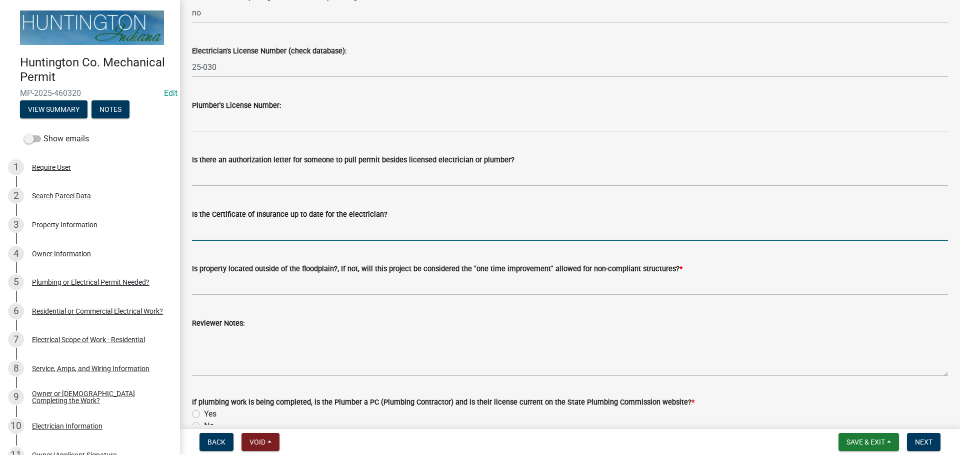
click at [306, 220] on input "Is the Certificate of Insurance up to date for the electrician?" at bounding box center [570, 230] width 756 height 20
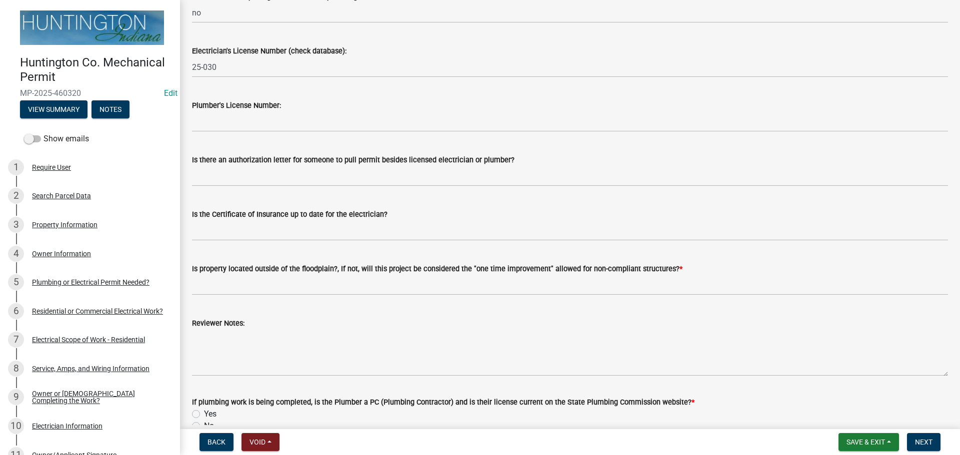
click at [296, 217] on label "Is the Certificate of Insurance up to date for the electrician?" at bounding box center [289, 214] width 195 height 7
click at [296, 220] on input "Is the Certificate of Insurance up to date for the electrician?" at bounding box center [570, 230] width 756 height 20
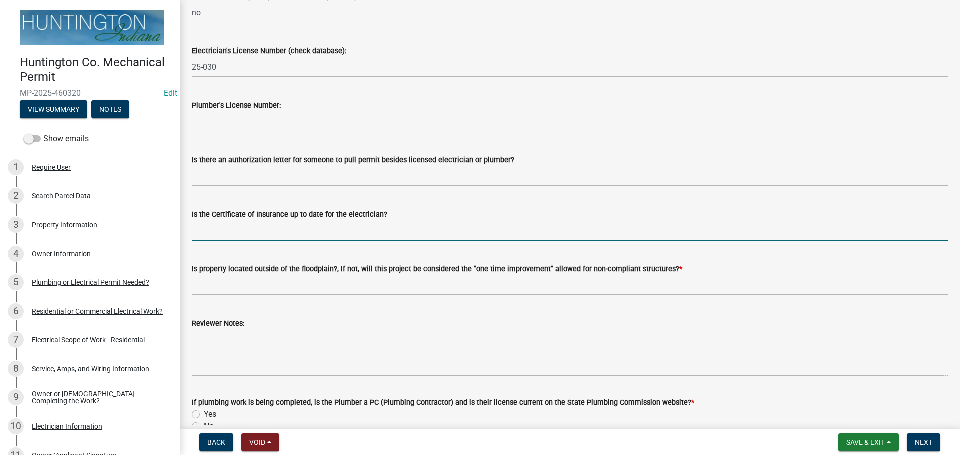
click at [266, 225] on input "Is the Certificate of Insurance up to date for the electrician?" at bounding box center [570, 230] width 756 height 20
type input "yes"
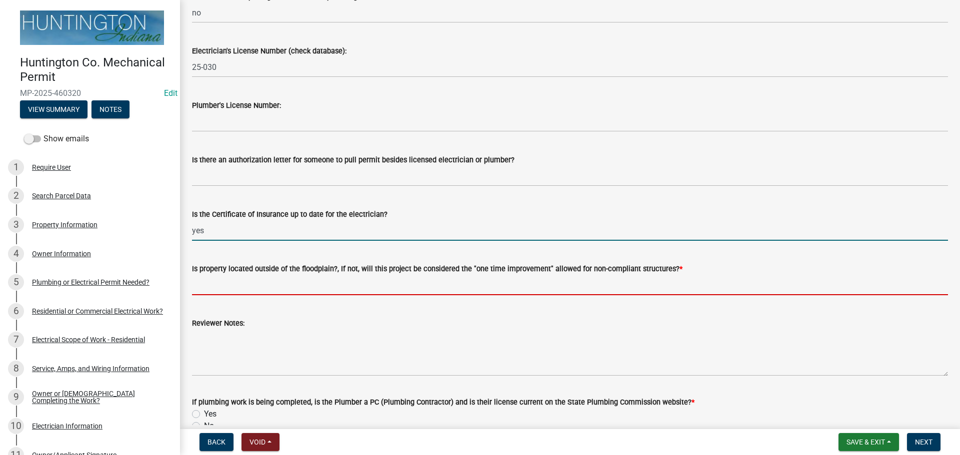
click at [235, 282] on input "Is property located outside of the floodplain?, If not, will this project be co…" at bounding box center [570, 285] width 756 height 20
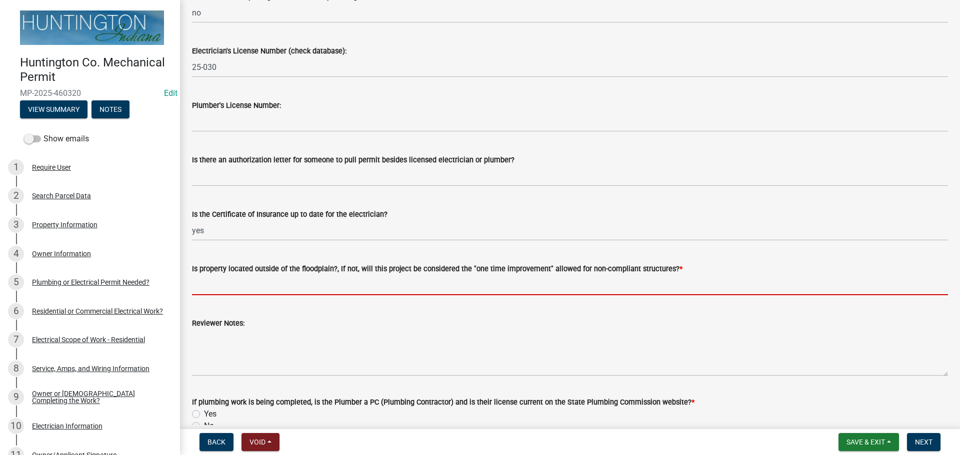
type input "yes"
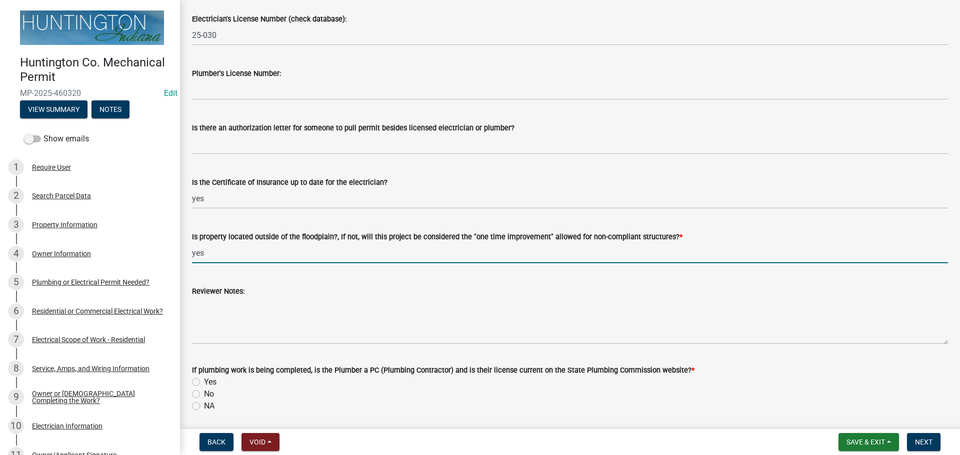
scroll to position [217, 0]
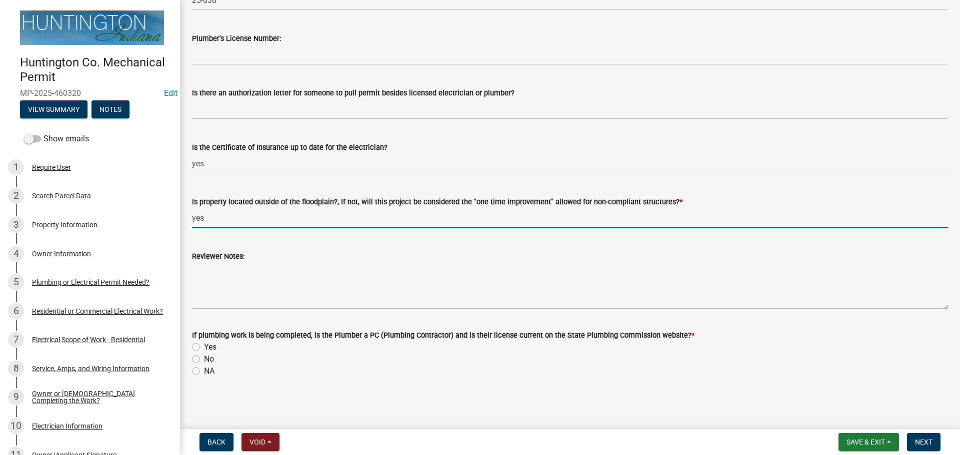
click at [204, 369] on label "NA" at bounding box center [209, 371] width 10 height 12
click at [204, 369] on input "NA" at bounding box center [207, 368] width 6 height 6
radio input "true"
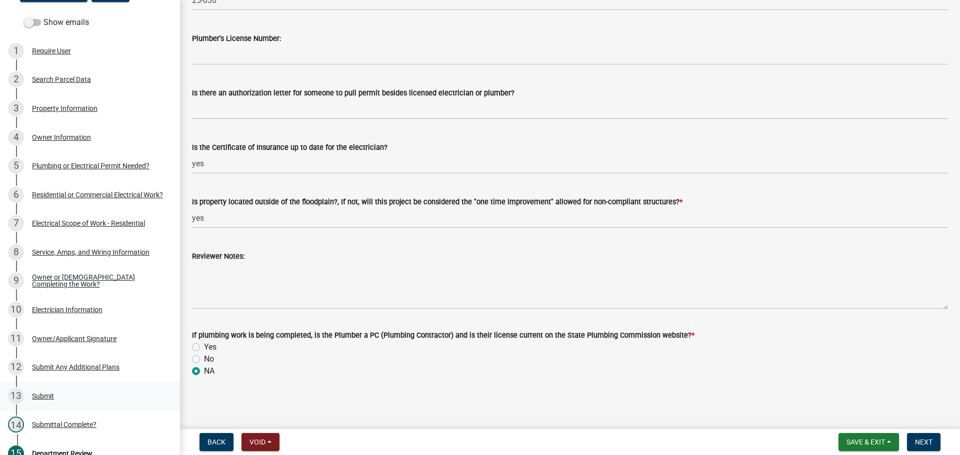
scroll to position [93, 0]
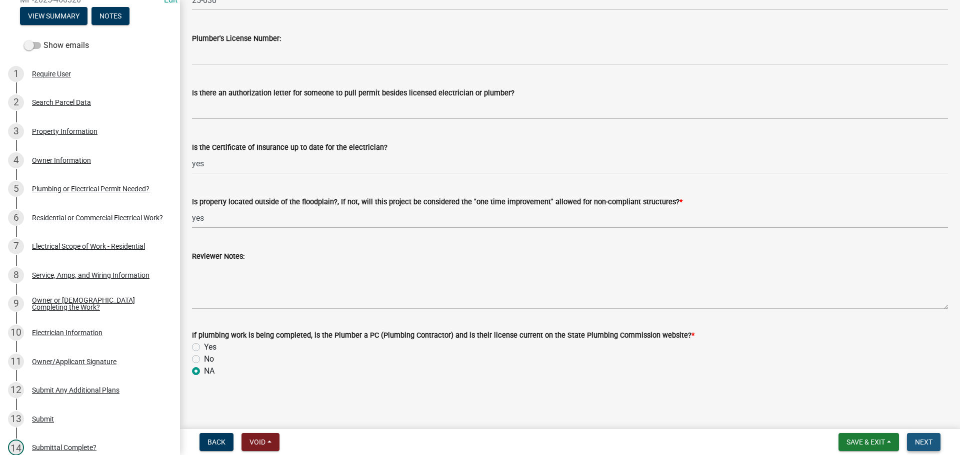
drag, startPoint x: 919, startPoint y: 440, endPoint x: 863, endPoint y: 436, distance: 56.1
click at [920, 440] on span "Next" at bounding box center [923, 442] width 17 height 8
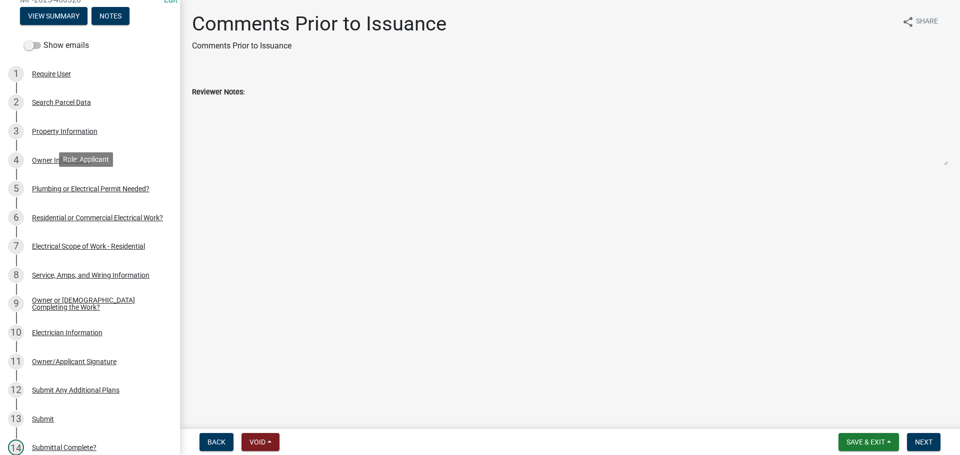
click at [71, 188] on div "Plumbing or Electrical Permit Needed?" at bounding box center [90, 188] width 117 height 7
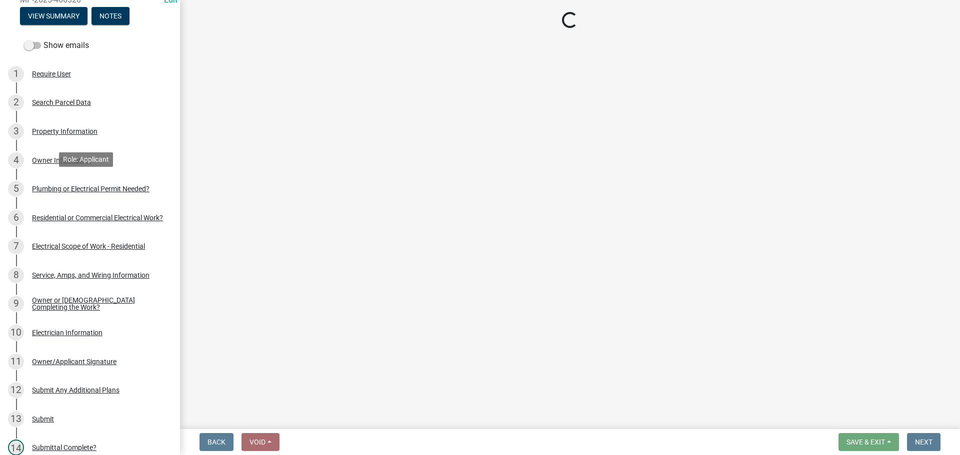
select select "82bdcc69-8734-43af-a4fa-e76f8d275e41"
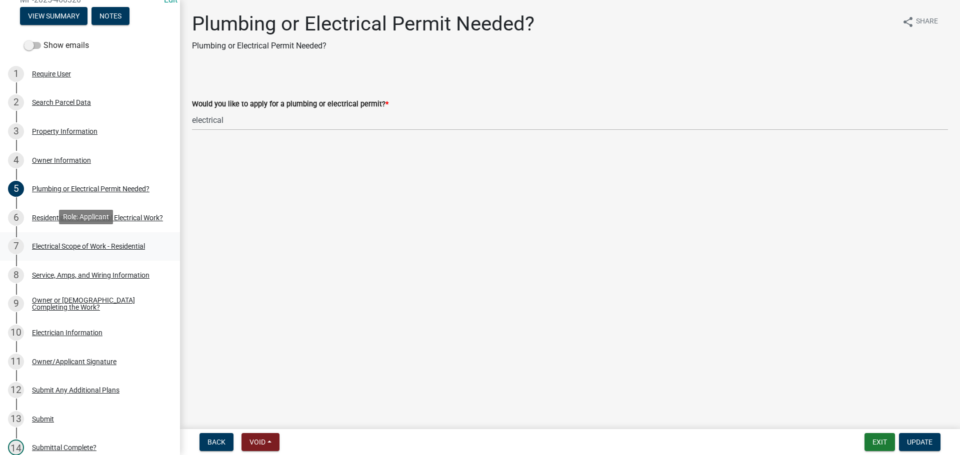
click at [76, 238] on div "7 Electrical Scope of Work - Residential" at bounding box center [86, 246] width 156 height 16
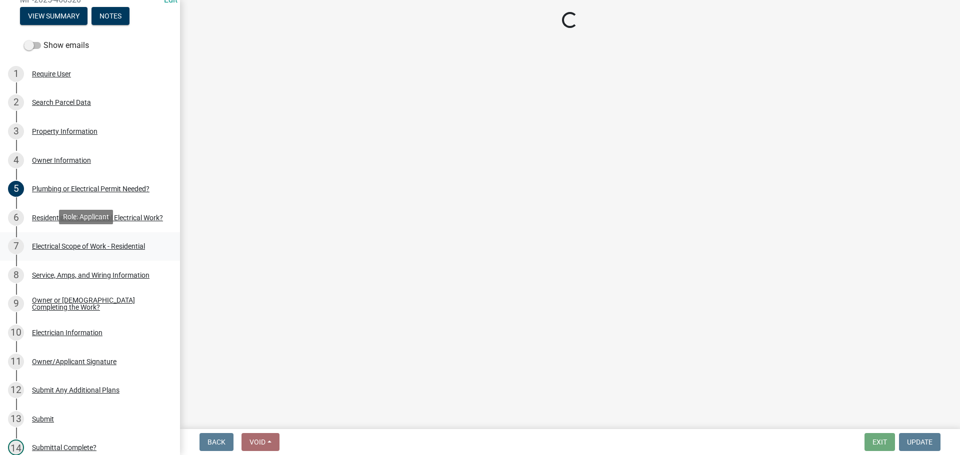
select select "a9d57b13-39a8-465e-88f6-405ef56ec5b9"
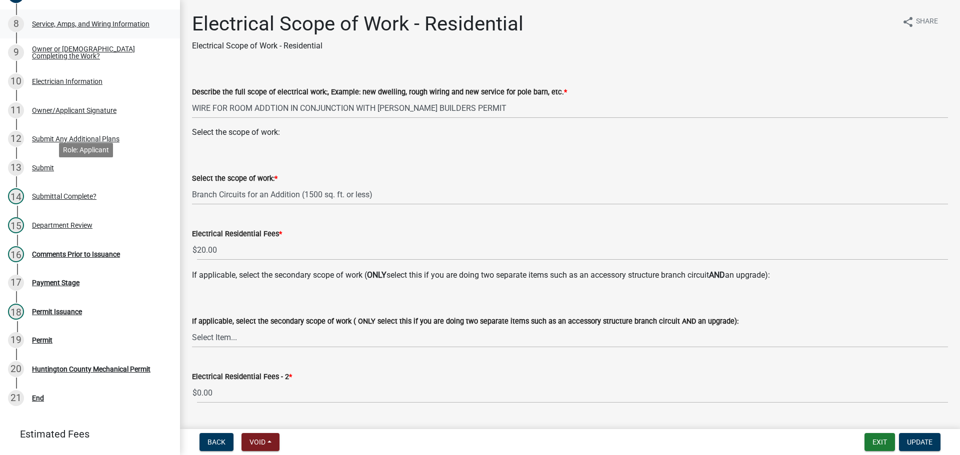
scroll to position [393, 0]
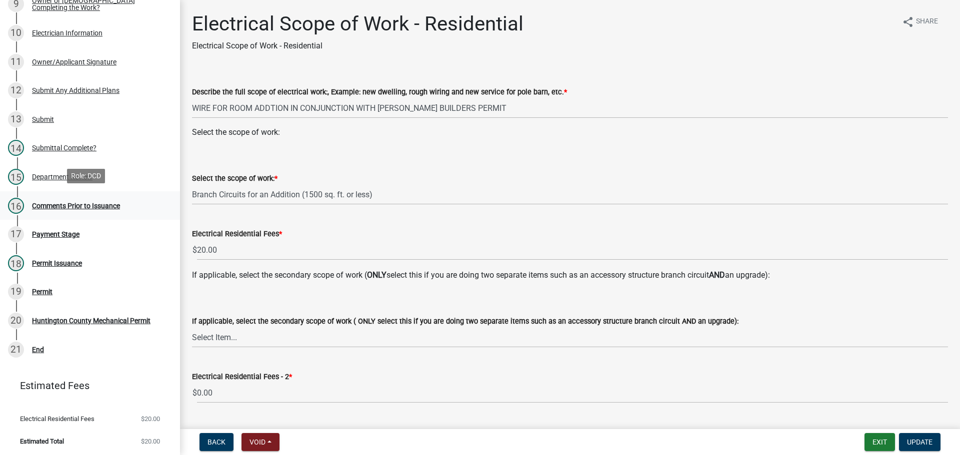
click at [66, 204] on div "Comments Prior to Issuance" at bounding box center [76, 205] width 88 height 7
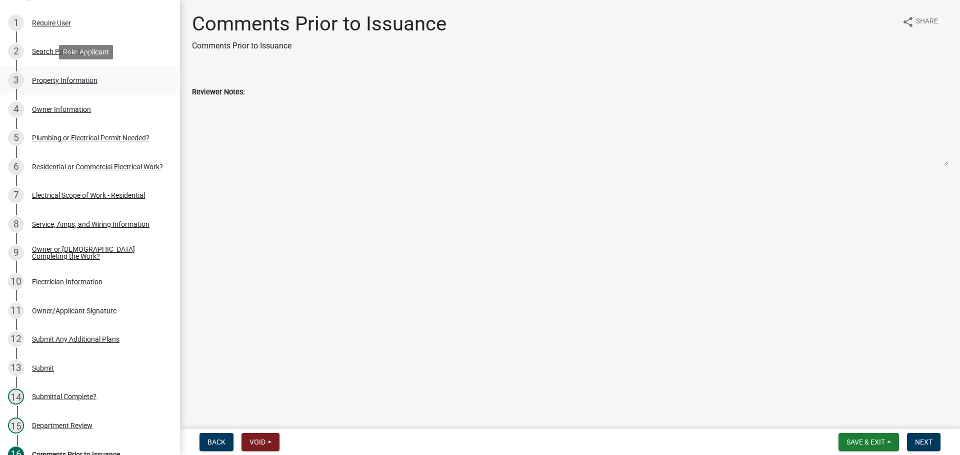
scroll to position [143, 0]
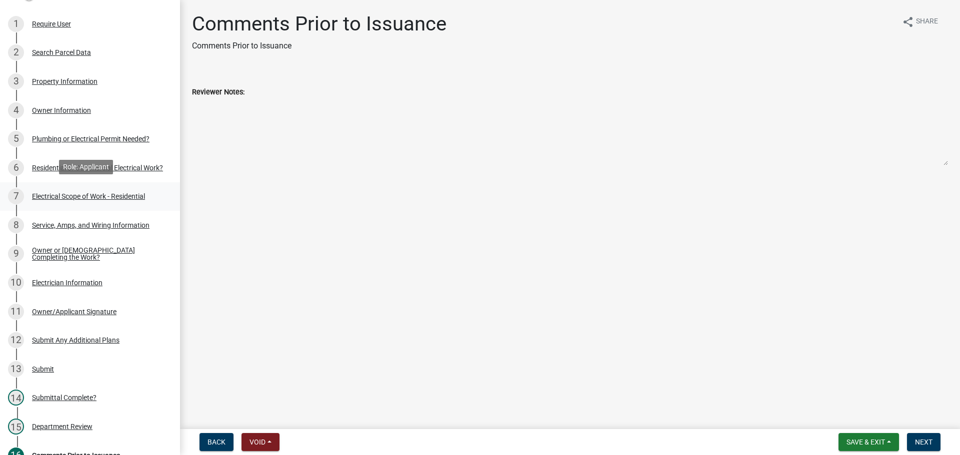
click at [68, 193] on div "Electrical Scope of Work - Residential" at bounding box center [88, 196] width 113 height 7
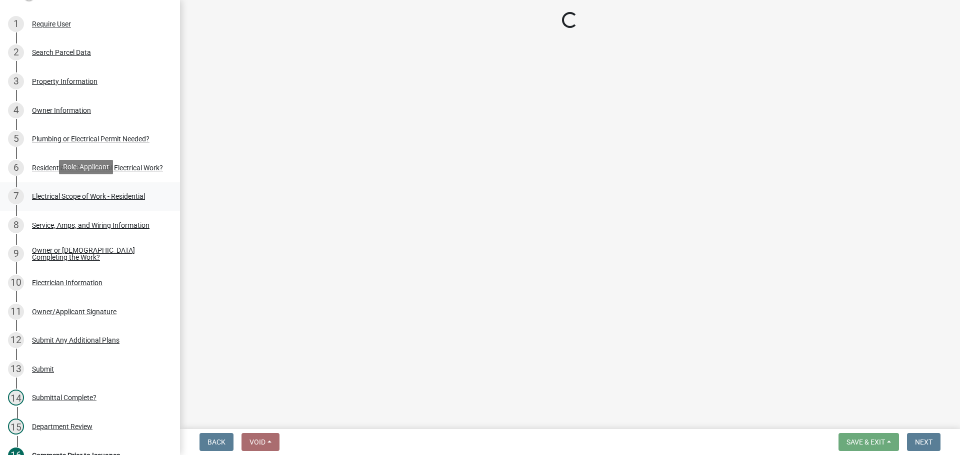
select select "a9d57b13-39a8-465e-88f6-405ef56ec5b9"
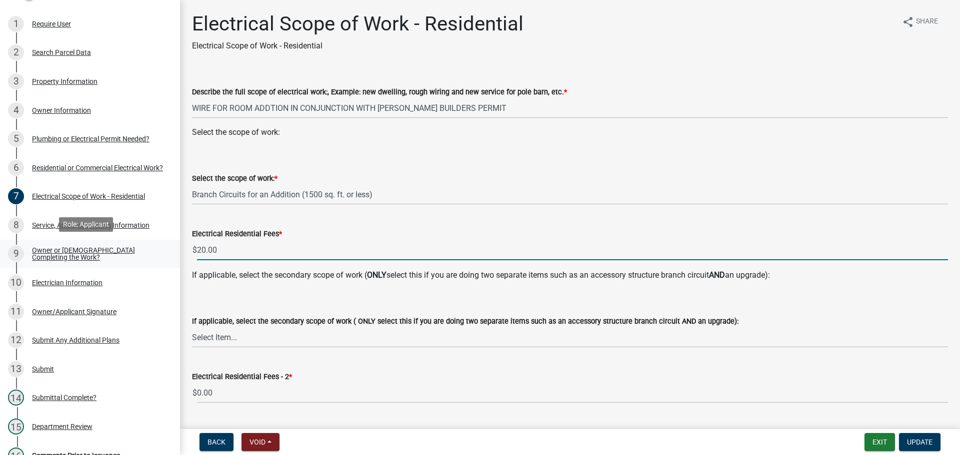
drag, startPoint x: 237, startPoint y: 254, endPoint x: 122, endPoint y: 241, distance: 115.7
click at [122, 241] on div "Huntington Co. Mechanical Permit MP-2025-460320 Edit View Summary Notes Show em…" at bounding box center [480, 227] width 960 height 455
type input "40.00"
click at [920, 435] on button "Update" at bounding box center [919, 442] width 41 height 18
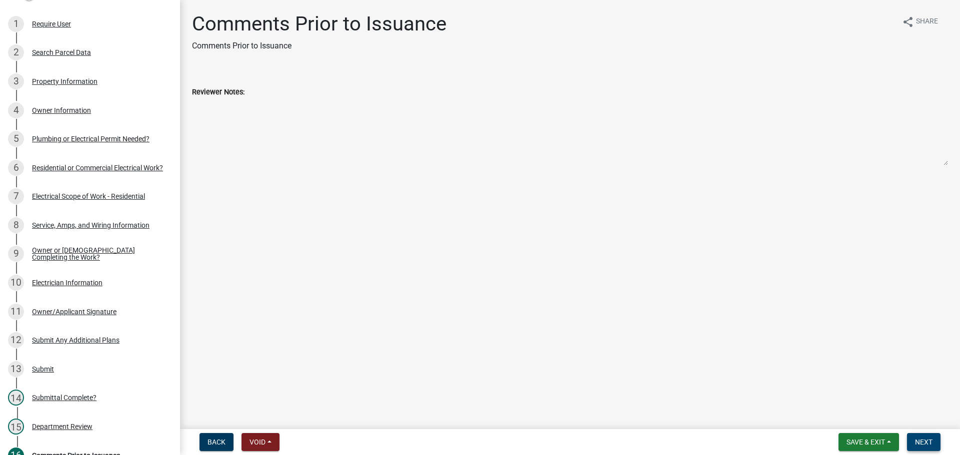
click at [925, 435] on button "Next" at bounding box center [923, 442] width 33 height 18
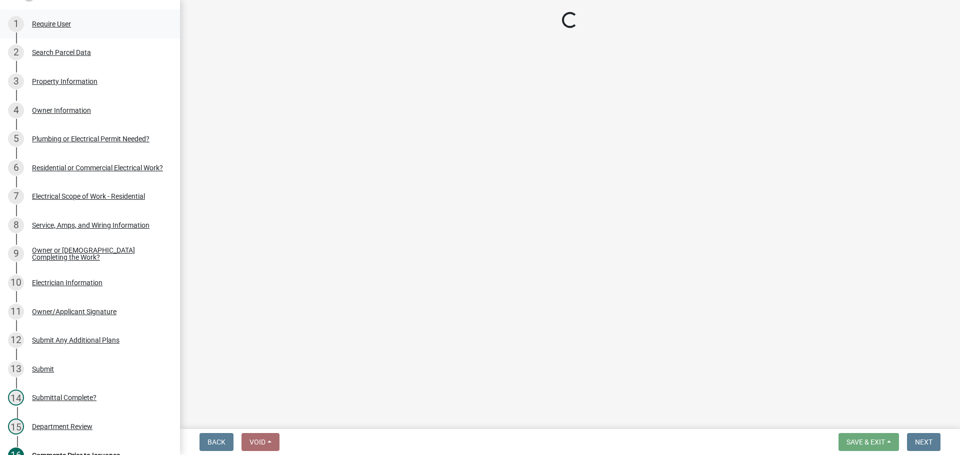
select select "3: 3"
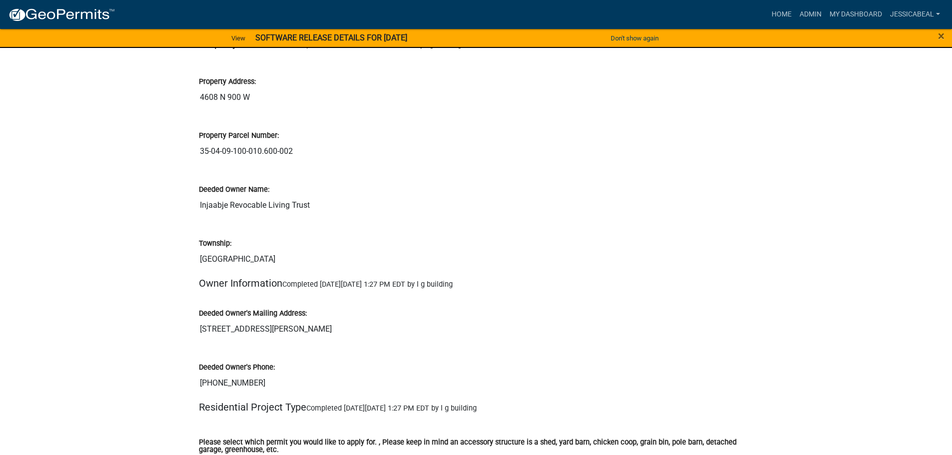
scroll to position [500, 0]
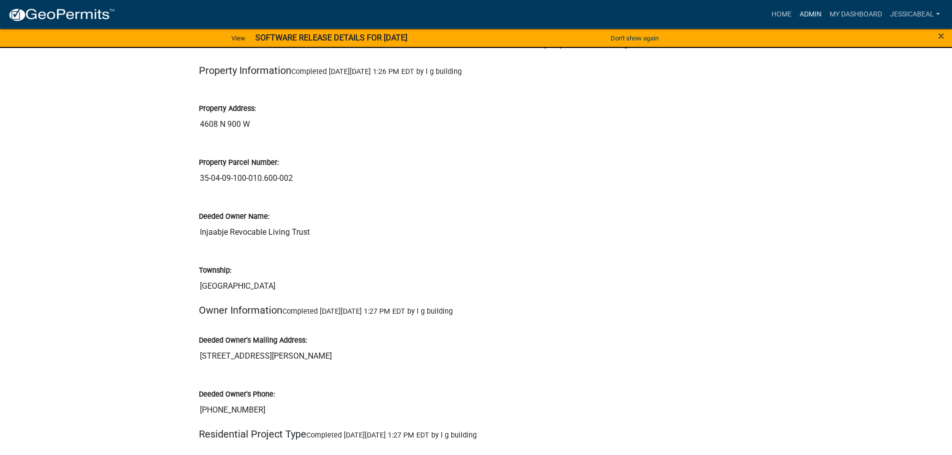
drag, startPoint x: 818, startPoint y: 10, endPoint x: 734, endPoint y: 32, distance: 86.8
click at [818, 10] on link "Admin" at bounding box center [811, 14] width 30 height 19
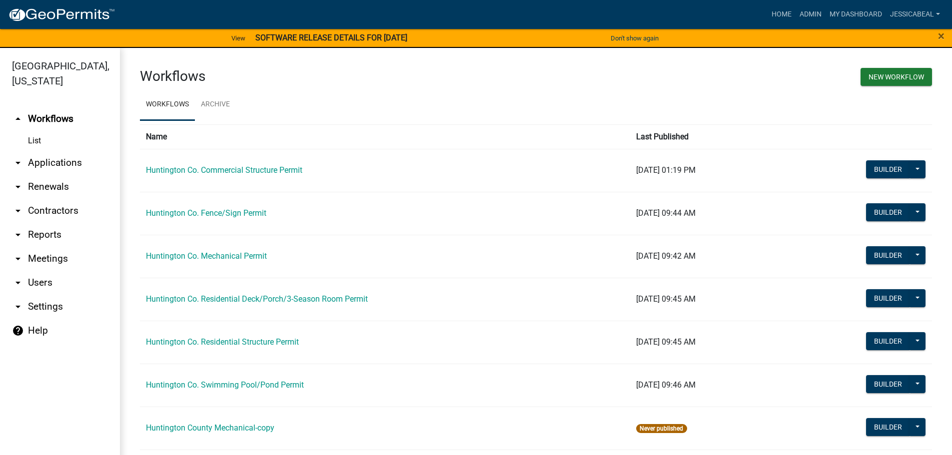
click at [71, 162] on link "arrow_drop_down Applications" at bounding box center [60, 163] width 120 height 24
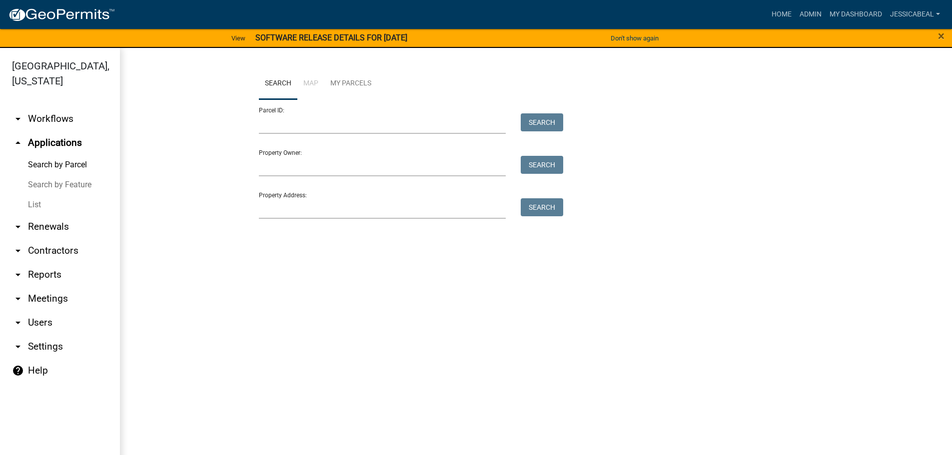
click at [34, 207] on link "List" at bounding box center [60, 205] width 120 height 20
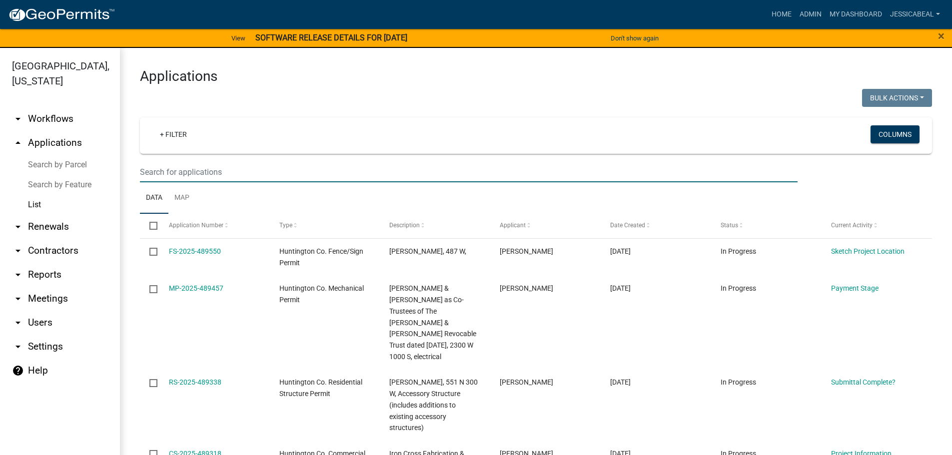
click at [205, 174] on input "text" at bounding box center [469, 172] width 658 height 20
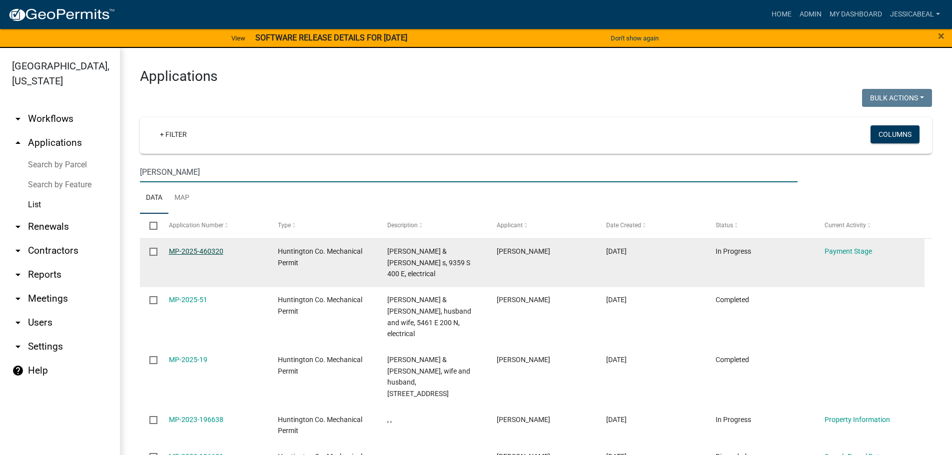
type input "buskirk"
click at [182, 249] on link "MP-2025-460320" at bounding box center [196, 251] width 54 height 8
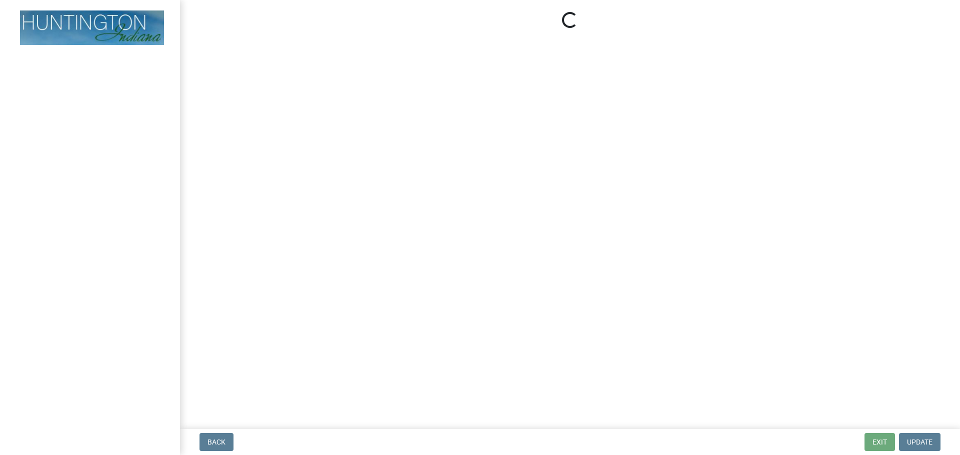
select select "3: 3"
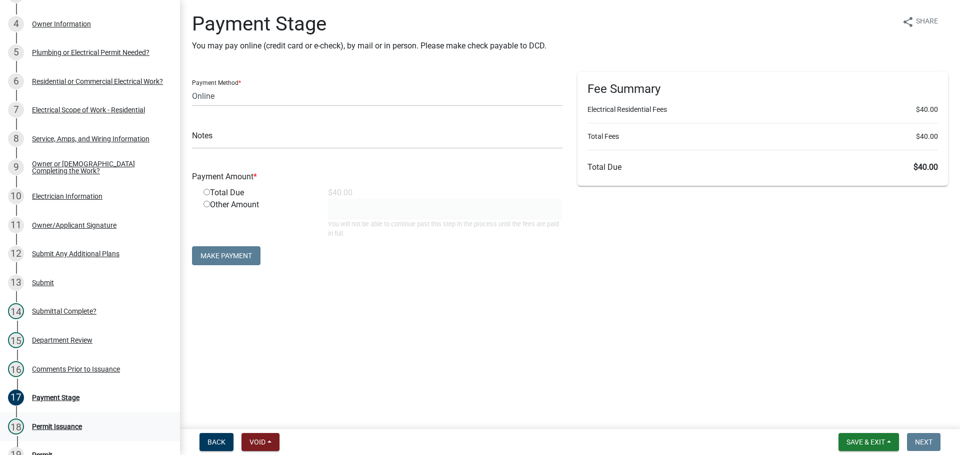
scroll to position [250, 0]
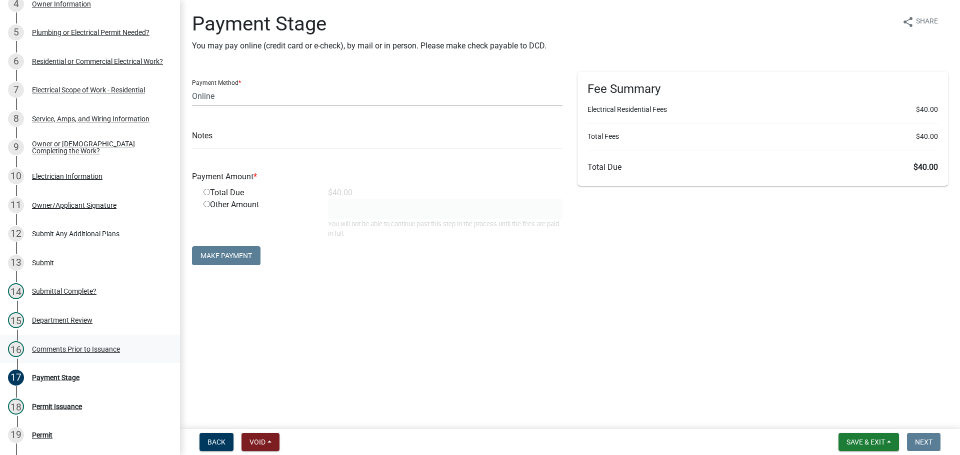
click at [59, 348] on div "Comments Prior to Issuance" at bounding box center [76, 349] width 88 height 7
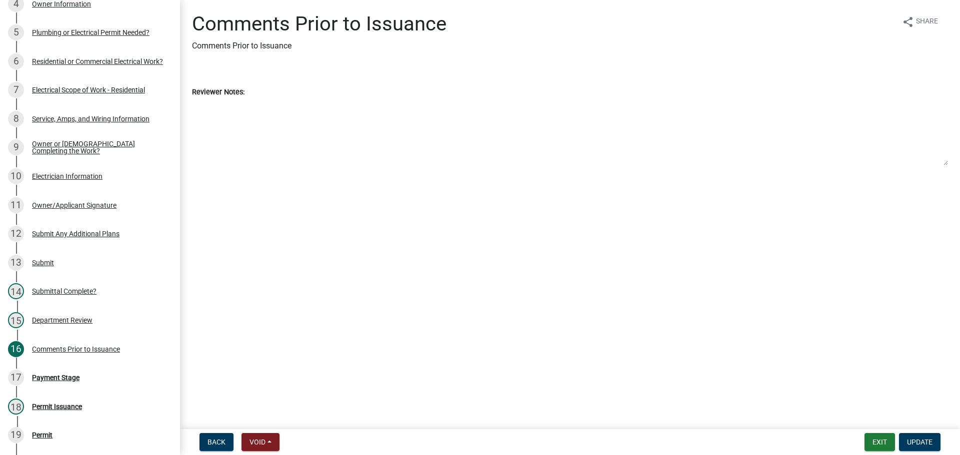
click at [216, 172] on wm-data-entity-input "Reviewer Notes:" at bounding box center [570, 123] width 756 height 102
click at [59, 349] on div "Comments Prior to Issuance" at bounding box center [76, 349] width 88 height 7
click at [60, 322] on div "15 Department Review" at bounding box center [86, 320] width 156 height 16
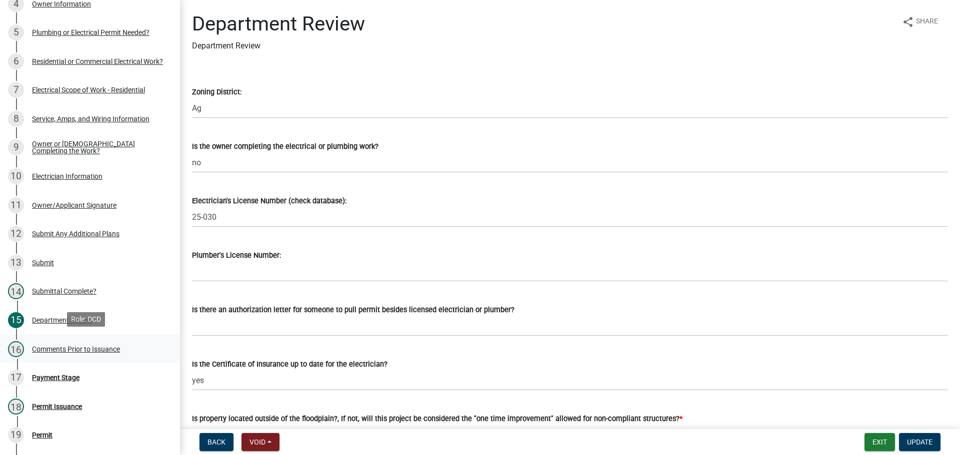
click at [61, 354] on div "16 Comments Prior to Issuance" at bounding box center [86, 349] width 156 height 16
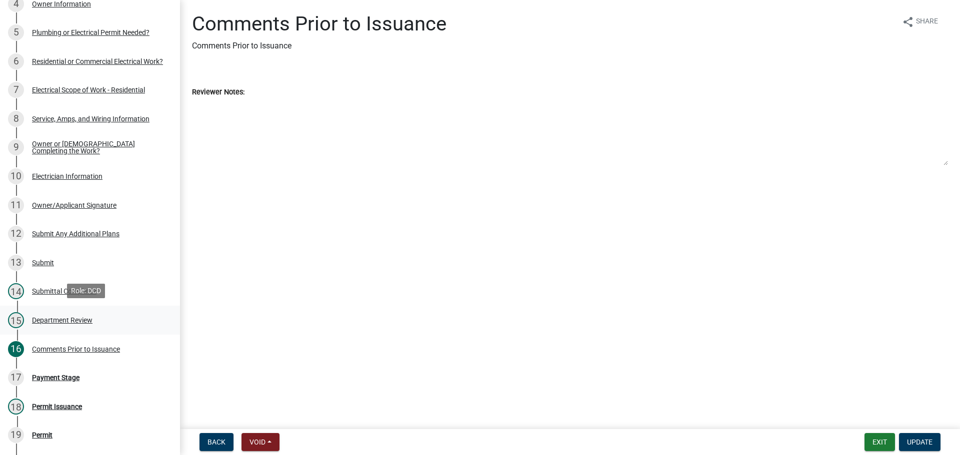
click at [50, 323] on div "15 Department Review" at bounding box center [86, 320] width 156 height 16
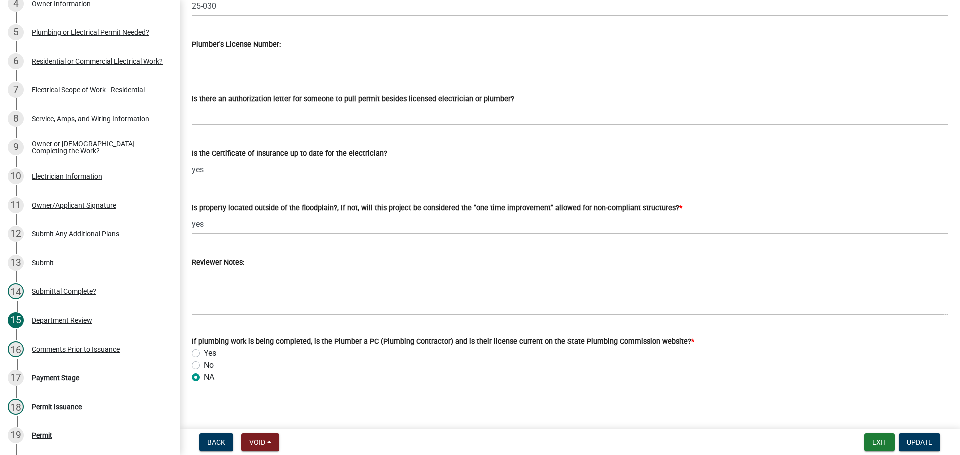
scroll to position [217, 0]
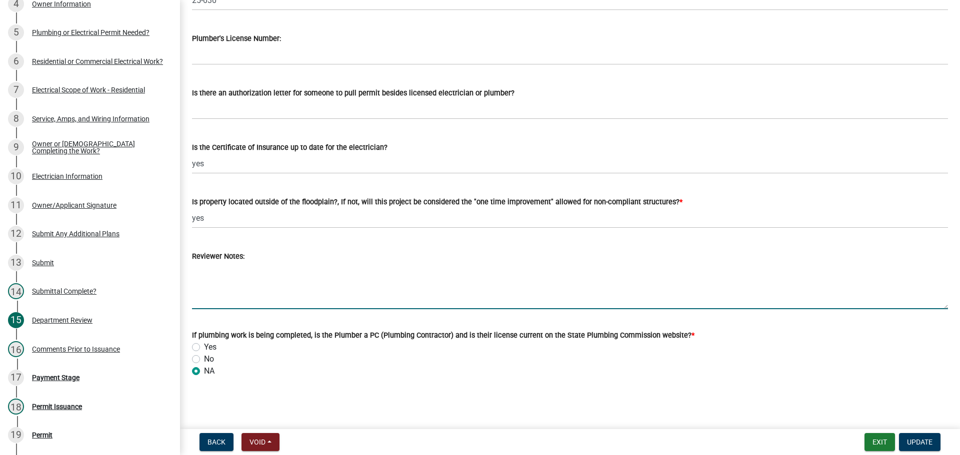
click at [248, 277] on textarea "Reviewer Notes:" at bounding box center [570, 285] width 756 height 47
type textarea "Permit fee doubled due to work being completed prior to obtaining the electrica…"
click at [923, 440] on span "Update" at bounding box center [919, 442] width 25 height 8
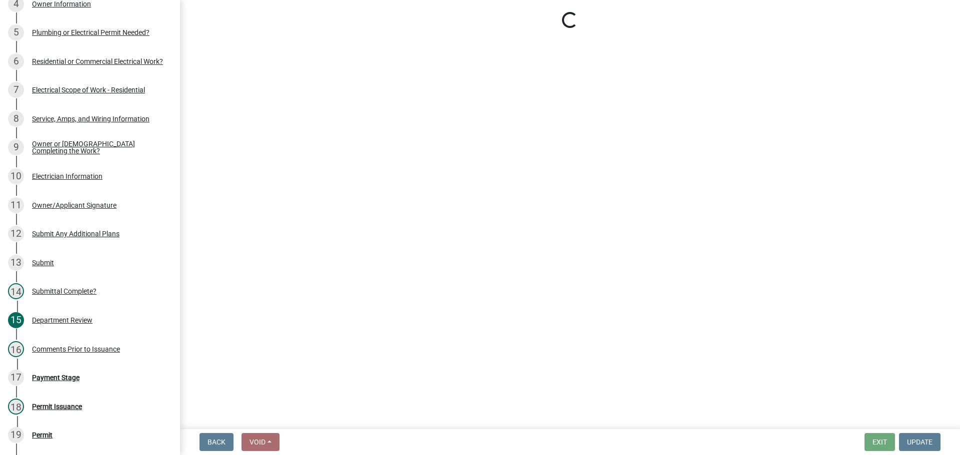
select select "3: 3"
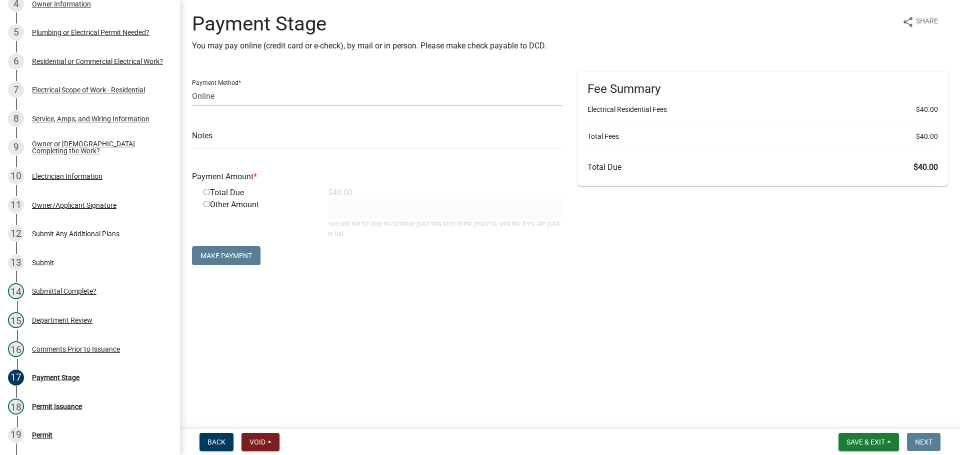
click at [78, 346] on div "Comments Prior to Issuance" at bounding box center [76, 349] width 88 height 7
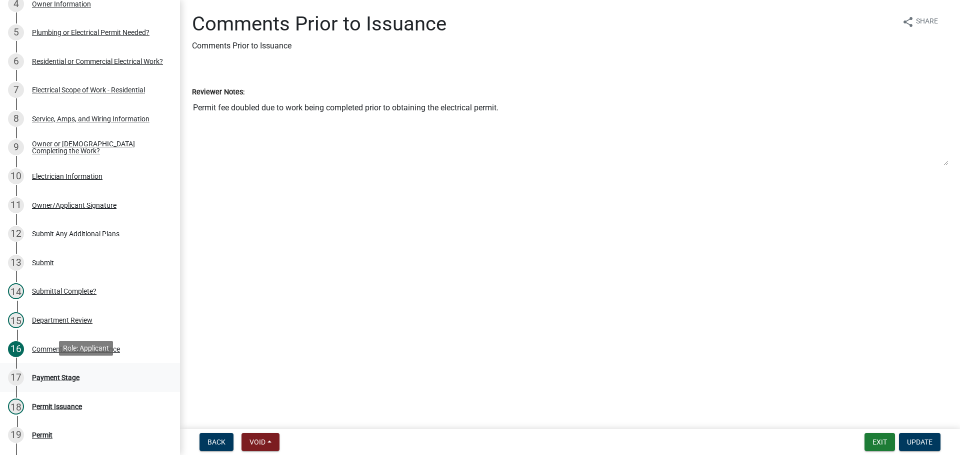
click at [73, 374] on div "Payment Stage" at bounding box center [55, 377] width 47 height 7
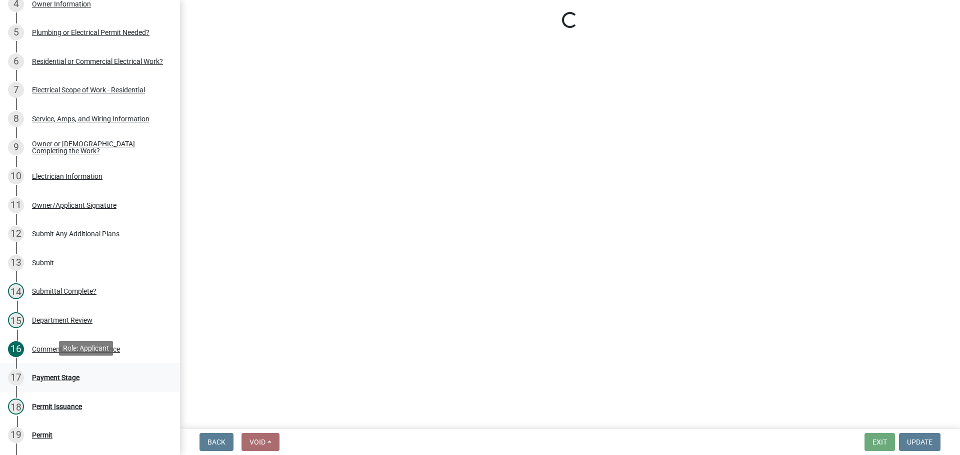
select select "3: 3"
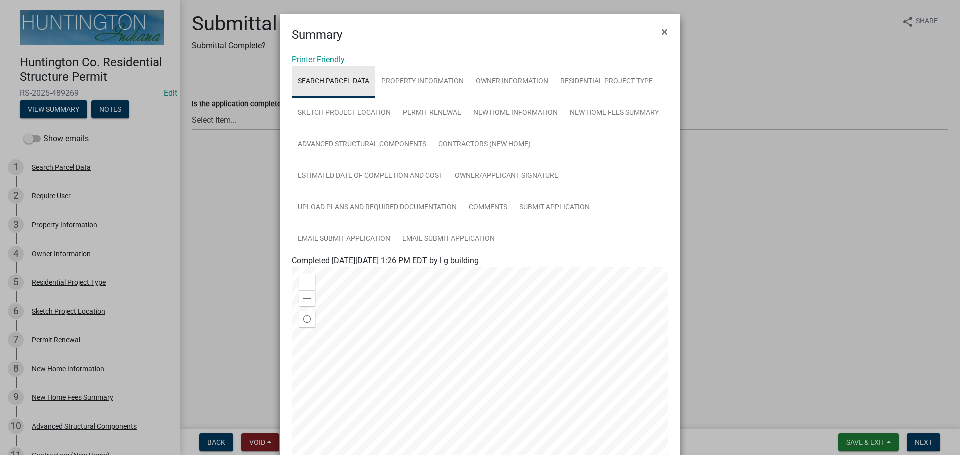
drag, startPoint x: 312, startPoint y: 69, endPoint x: 313, endPoint y: 63, distance: 6.1
click at [312, 69] on link "Search Parcel Data" at bounding box center [333, 82] width 83 height 32
click at [312, 62] on link "Printer Friendly" at bounding box center [318, 59] width 53 height 9
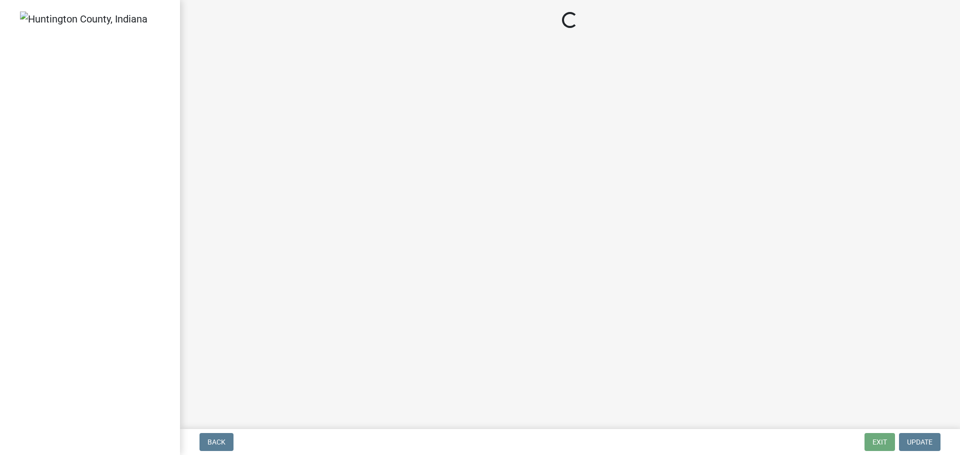
select select "2: 1"
